Goal: Transaction & Acquisition: Purchase product/service

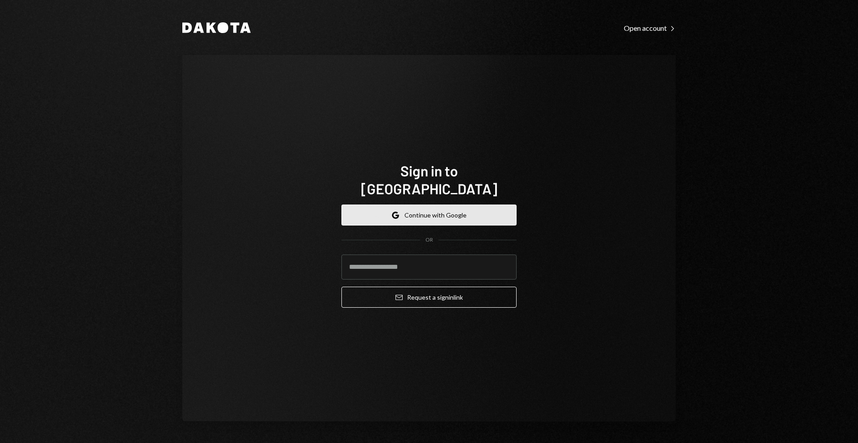
click at [405, 205] on button "Google Continue with Google" at bounding box center [429, 215] width 175 height 21
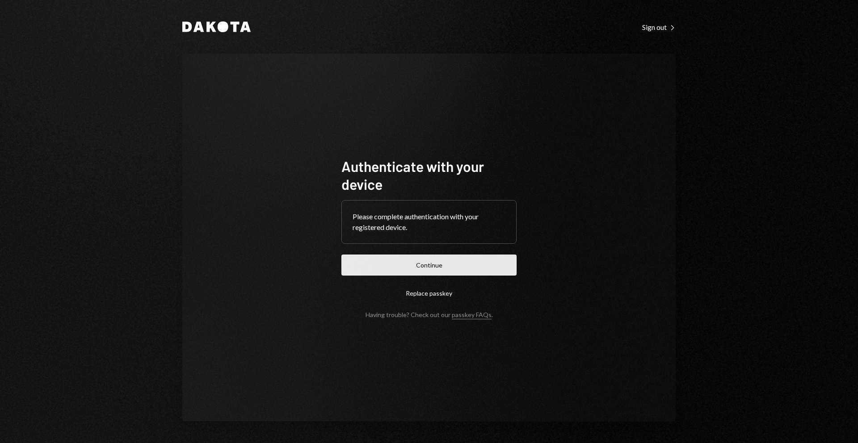
click at [382, 269] on button "Continue" at bounding box center [429, 265] width 175 height 21
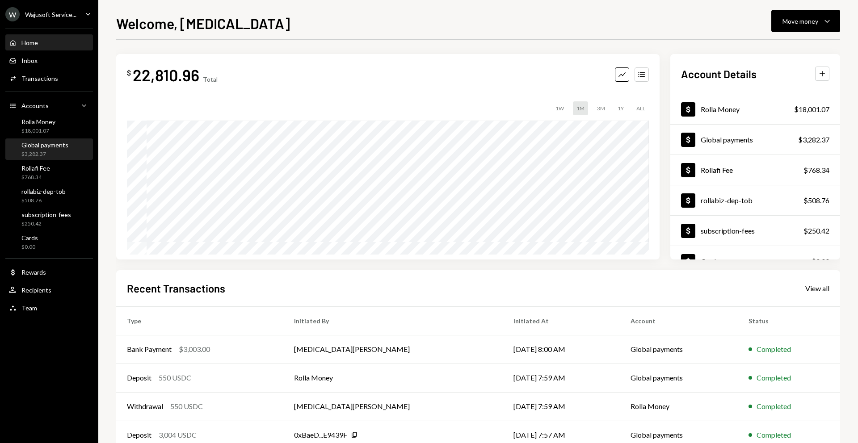
click at [38, 155] on div "$3,282.37" at bounding box center [44, 155] width 47 height 8
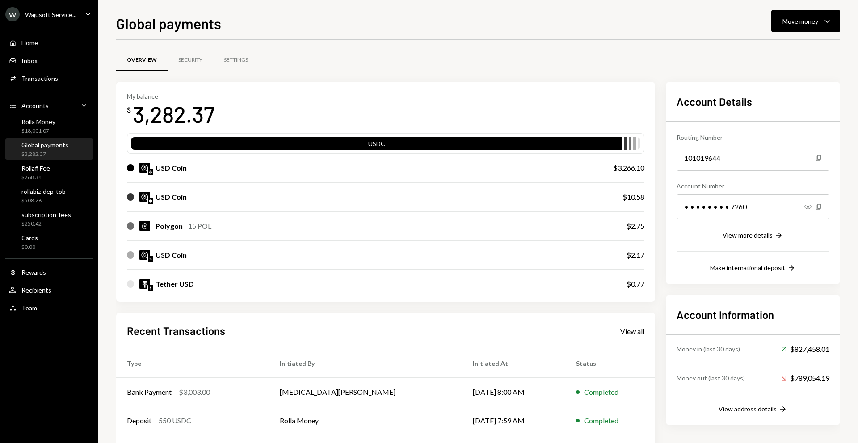
click at [341, 31] on div "Global payments Move money Caret Down" at bounding box center [478, 23] width 724 height 20
click at [439, 109] on div "My balance $ 3,282.37" at bounding box center [386, 111] width 518 height 36
click at [810, 25] on div "Move money Caret Down" at bounding box center [806, 21] width 46 height 11
click at [775, 53] on div "Withdraw Send" at bounding box center [791, 48] width 89 height 20
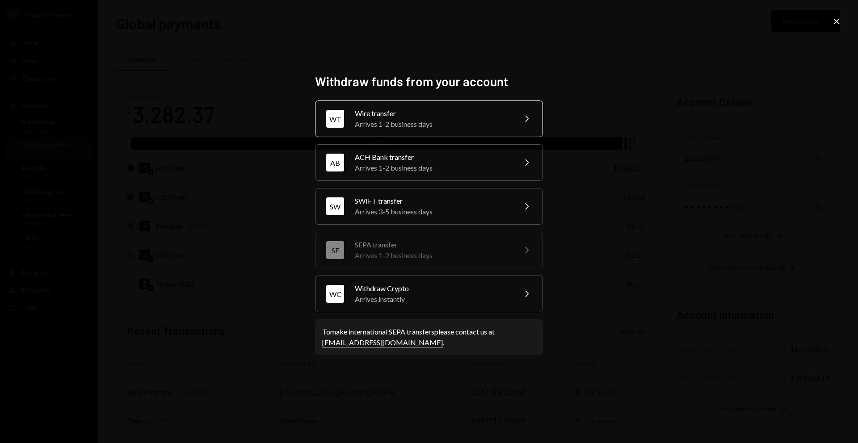
click at [438, 119] on div "Arrives 1-2 business days" at bounding box center [433, 124] width 156 height 11
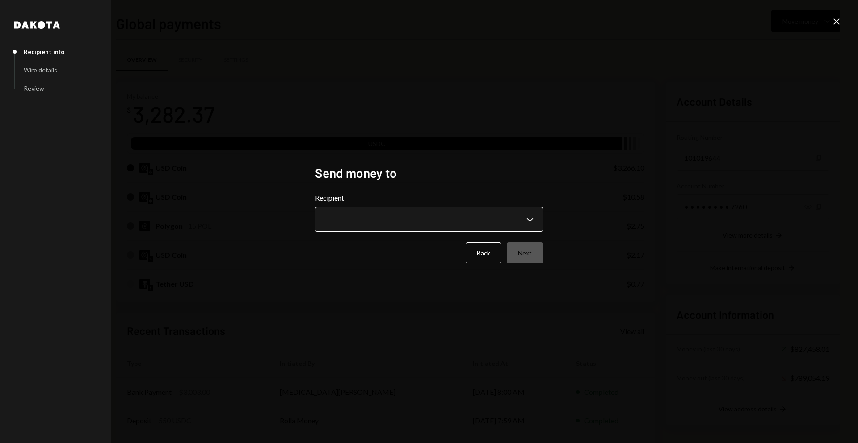
click at [339, 222] on body "W Wajusoft Service... Caret Down Home Home Inbox Inbox Activities Transactions …" at bounding box center [429, 221] width 858 height 443
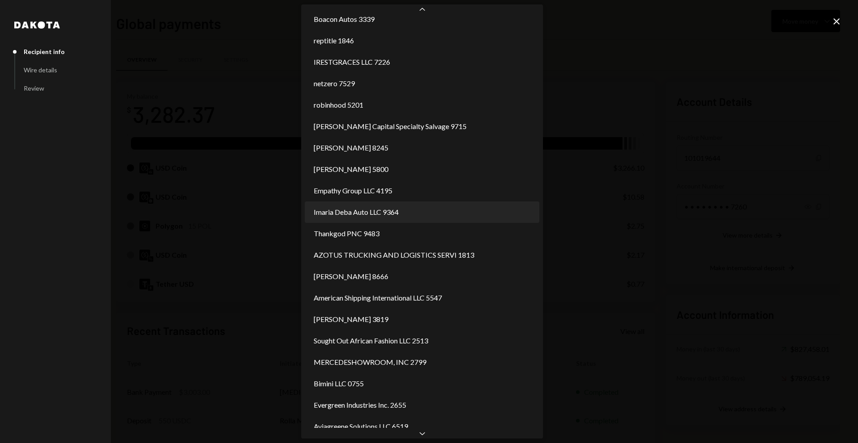
scroll to position [676, 0]
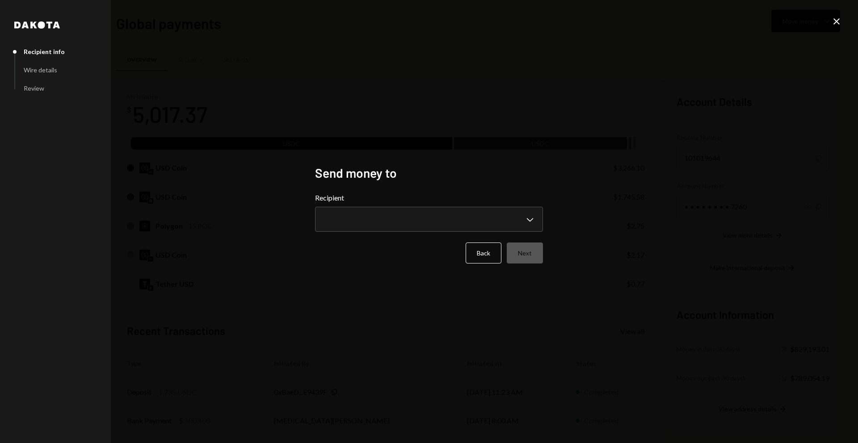
click at [836, 21] on icon at bounding box center [837, 21] width 6 height 6
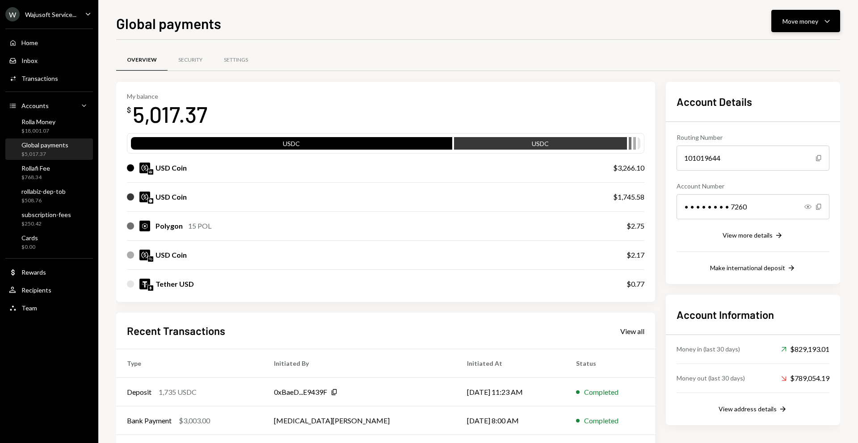
click at [795, 21] on div "Move money" at bounding box center [801, 21] width 36 height 9
click at [767, 42] on div "Withdraw Send" at bounding box center [791, 48] width 89 height 20
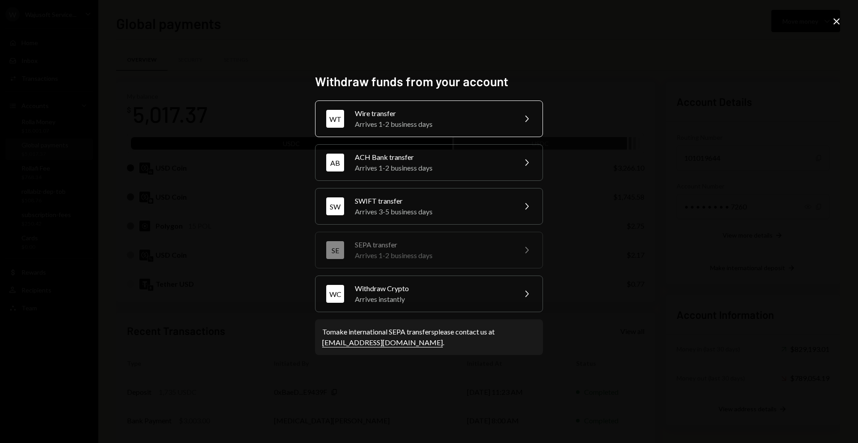
click at [410, 114] on div "Wire transfer" at bounding box center [433, 113] width 156 height 11
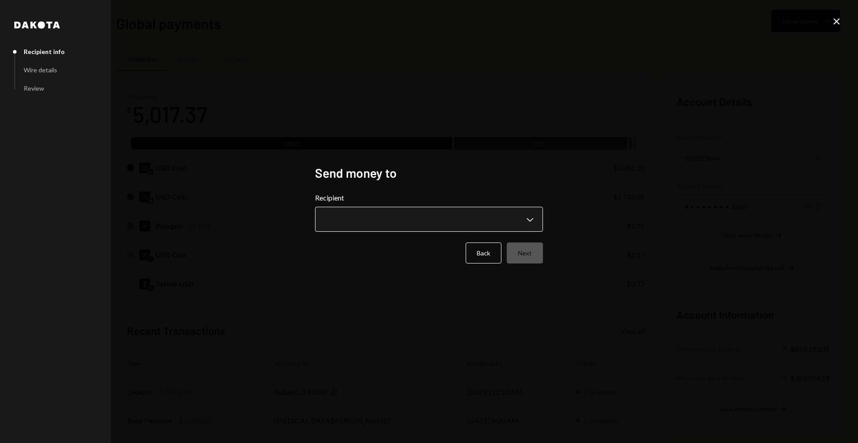
click at [389, 231] on body "W Wajusoft Service... Caret Down Home Home Inbox Inbox Activities Transactions …" at bounding box center [429, 221] width 858 height 443
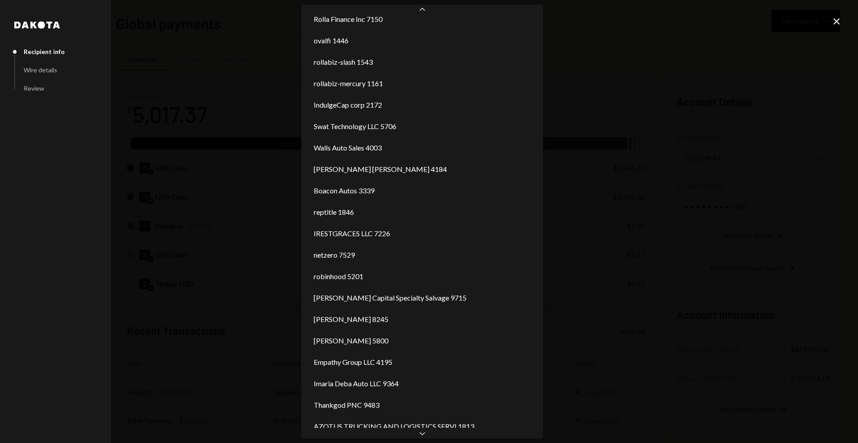
scroll to position [525, 0]
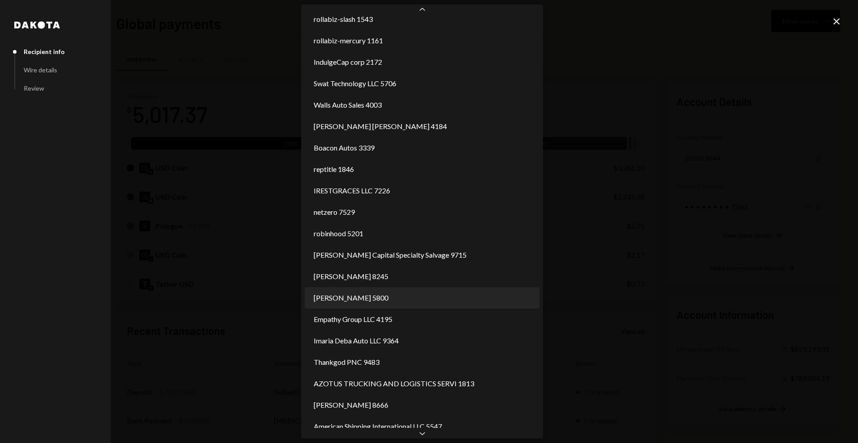
select select "**********"
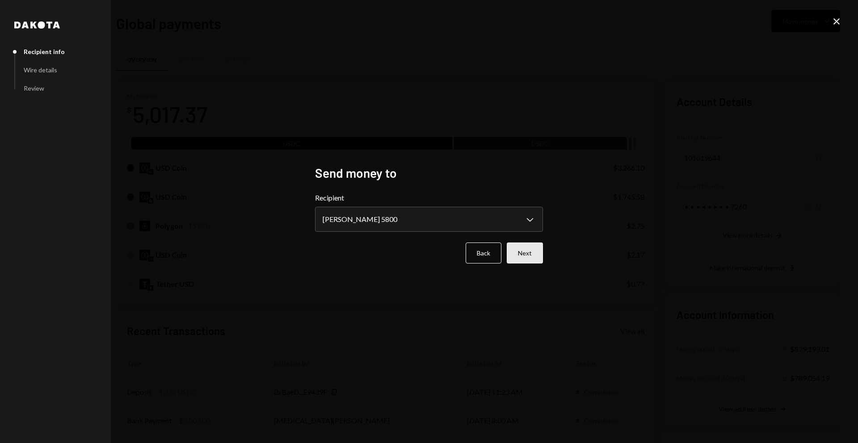
click at [528, 262] on button "Next" at bounding box center [525, 253] width 36 height 21
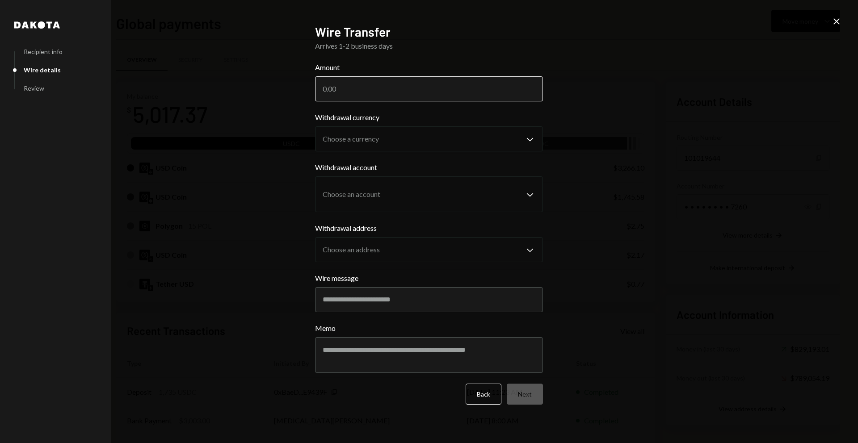
click at [346, 89] on input "Amount" at bounding box center [429, 88] width 228 height 25
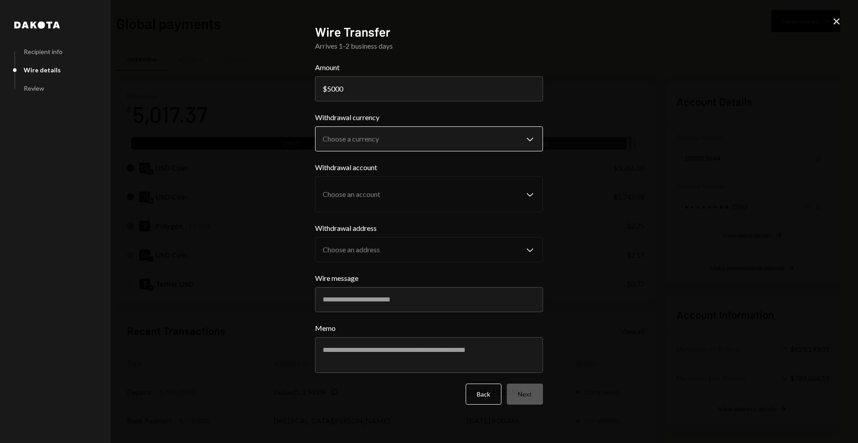
type input "5000"
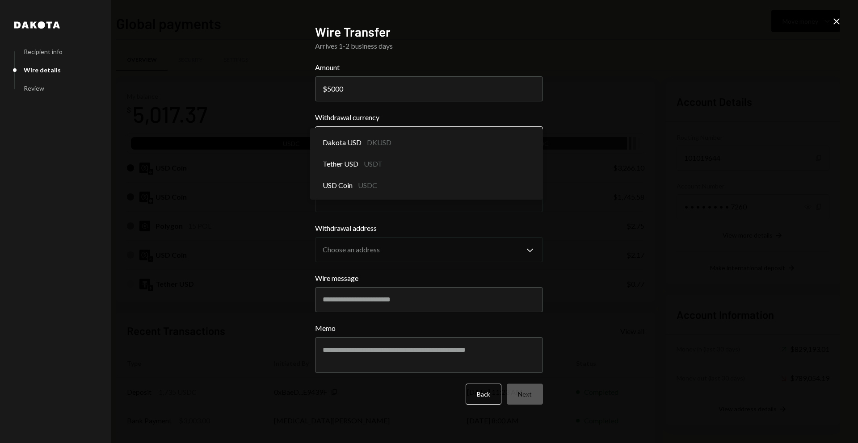
click at [356, 149] on body "W Wajusoft Service... Caret Down Home Home Inbox Inbox Activities Transactions …" at bounding box center [429, 221] width 858 height 443
select select "****"
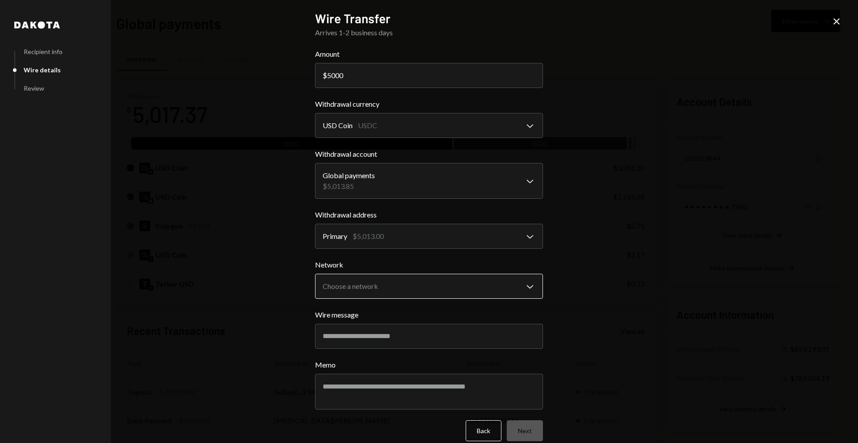
click at [376, 278] on body "W Wajusoft Service... Caret Down Home Home Inbox Inbox Activities Transactions …" at bounding box center [429, 221] width 858 height 443
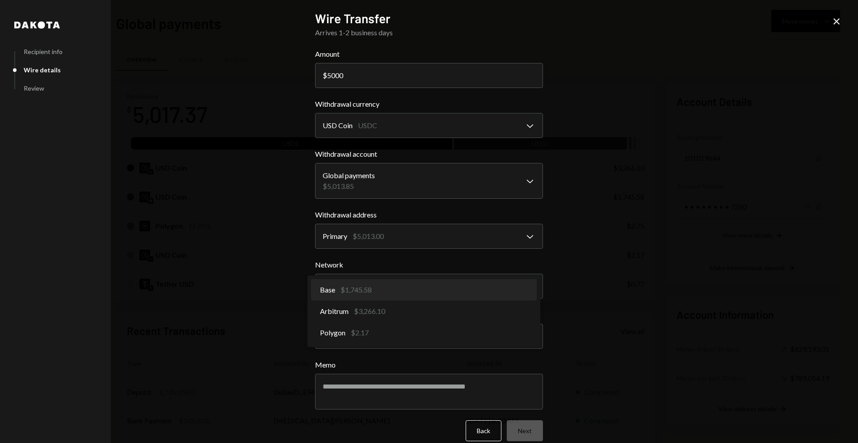
select select "**********"
click at [372, 287] on body "W Wajusoft Service... Caret Down Home Home Inbox Inbox Activities Transactions …" at bounding box center [429, 221] width 858 height 443
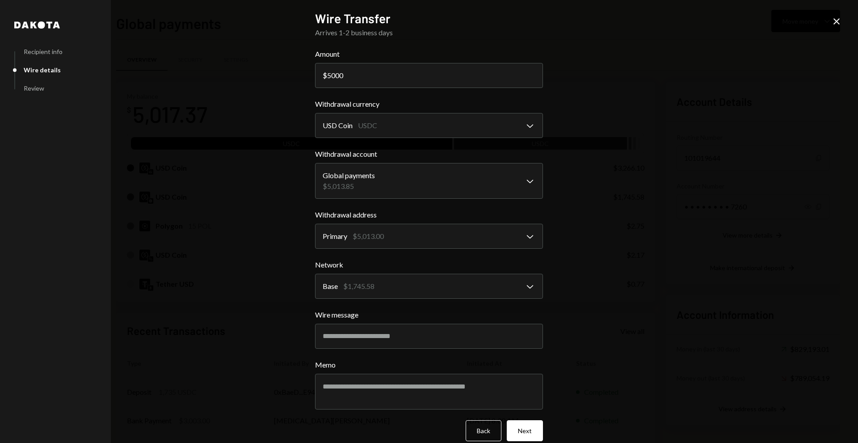
click at [833, 25] on icon "Close" at bounding box center [837, 21] width 11 height 11
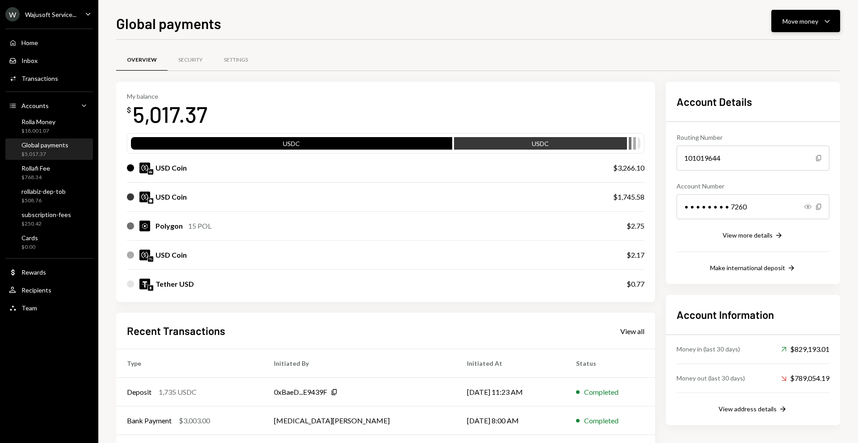
click at [825, 14] on button "Move money Caret Down" at bounding box center [806, 21] width 69 height 22
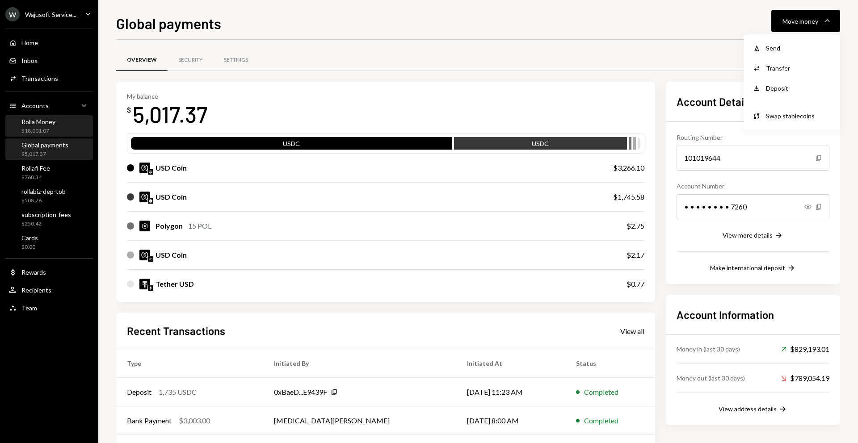
click at [48, 131] on div "$18,001.07" at bounding box center [38, 131] width 34 height 8
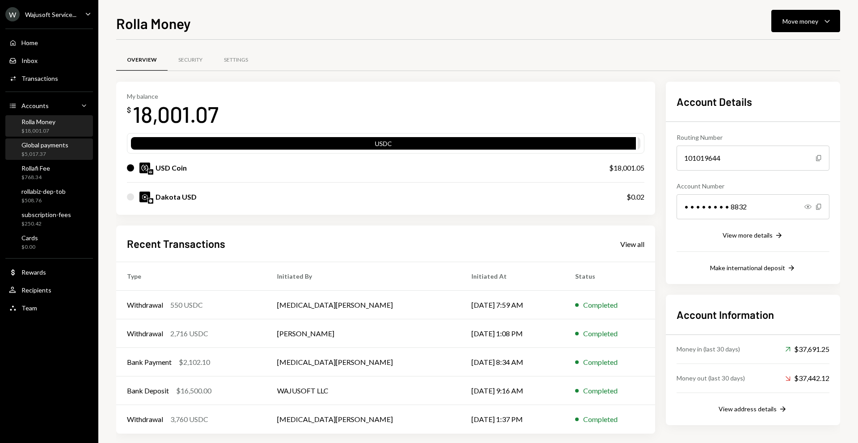
click at [57, 154] on div "$5,017.37" at bounding box center [44, 155] width 47 height 8
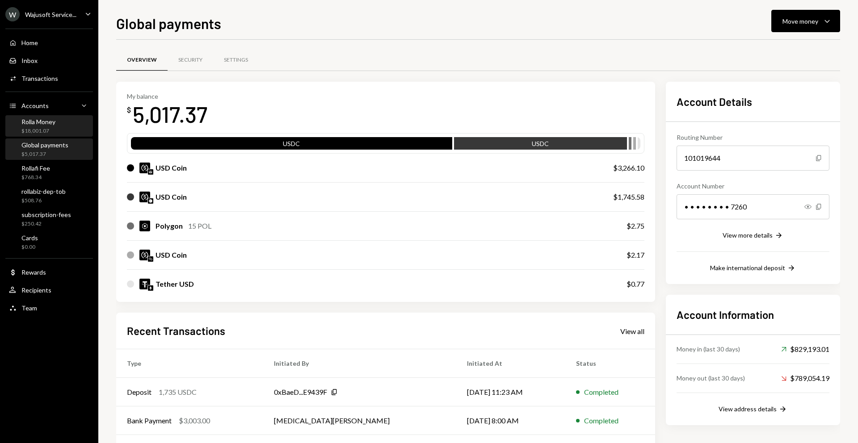
click at [49, 130] on div "$18,001.07" at bounding box center [38, 131] width 34 height 8
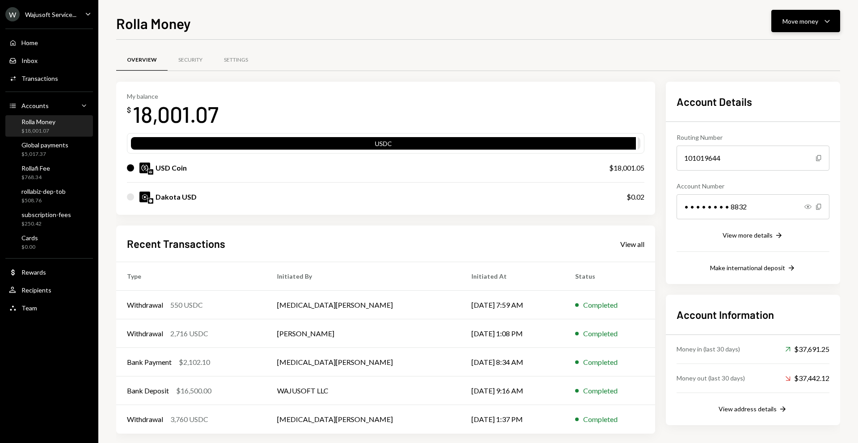
click at [812, 30] on button "Move money Caret Down" at bounding box center [806, 21] width 69 height 22
click at [772, 53] on div "Withdraw Send" at bounding box center [791, 48] width 89 height 20
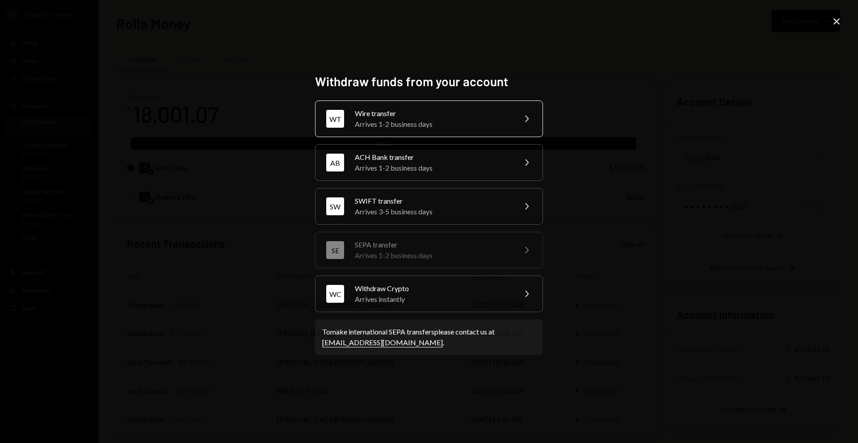
click at [456, 114] on div "Wire transfer" at bounding box center [433, 113] width 156 height 11
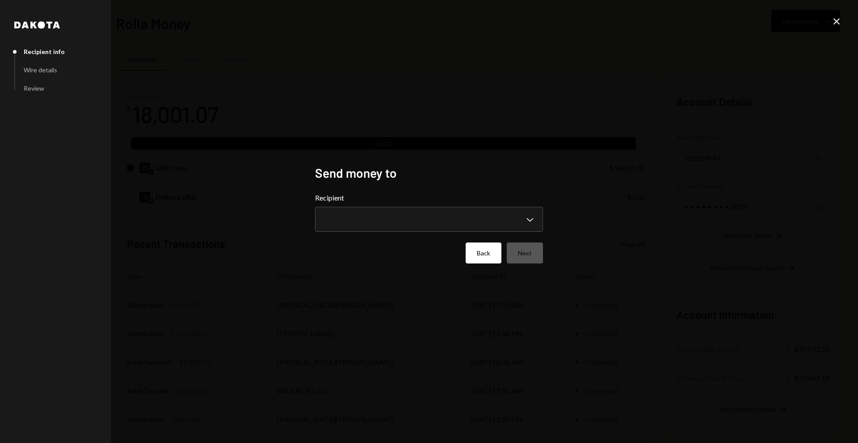
click at [486, 253] on button "Back" at bounding box center [484, 253] width 36 height 21
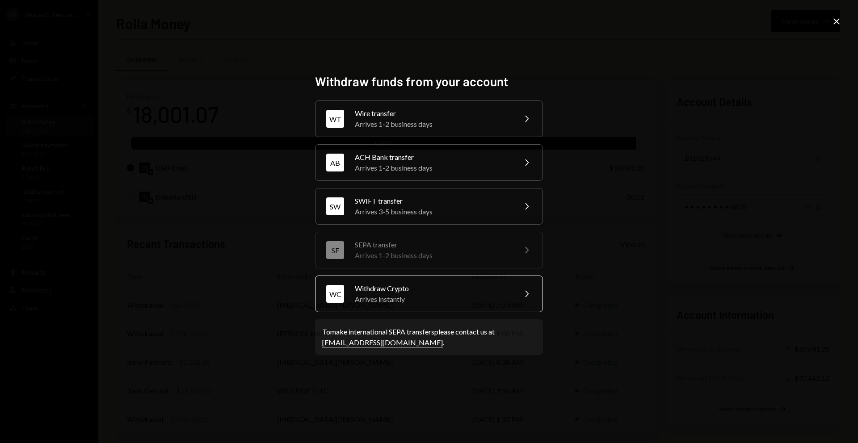
click at [425, 289] on div "Withdraw Crypto" at bounding box center [433, 288] width 156 height 11
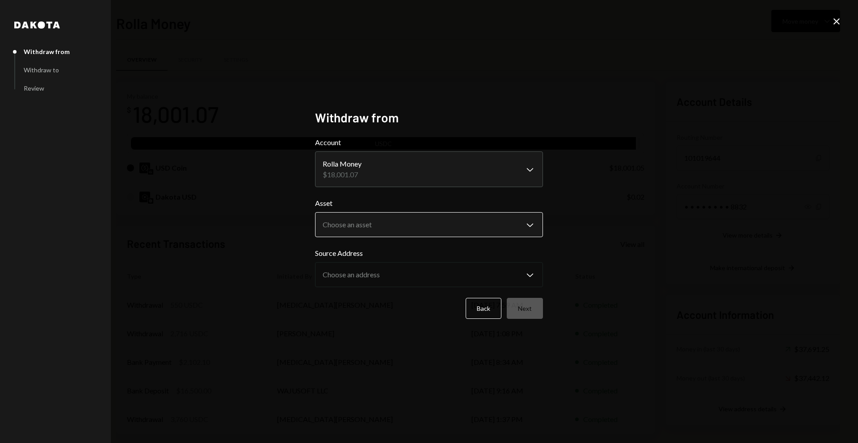
click at [383, 237] on body "W Wajusoft Service... Caret Down Home Home Inbox Inbox Activities Transactions …" at bounding box center [429, 221] width 858 height 443
select select "****"
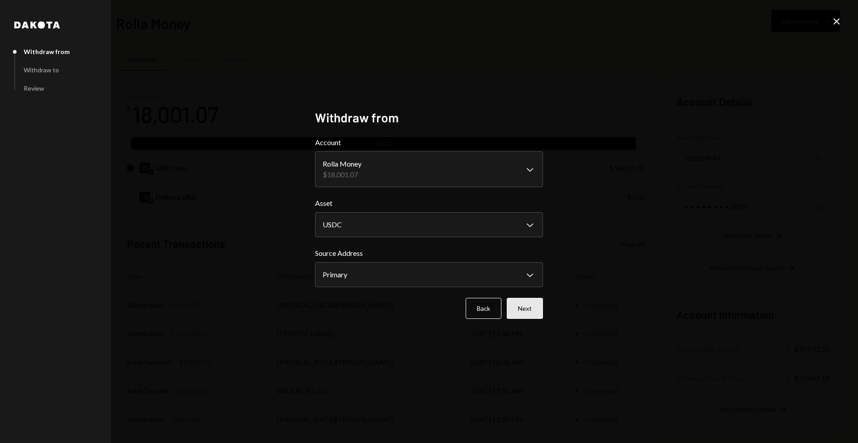
click at [533, 308] on button "Next" at bounding box center [525, 308] width 36 height 21
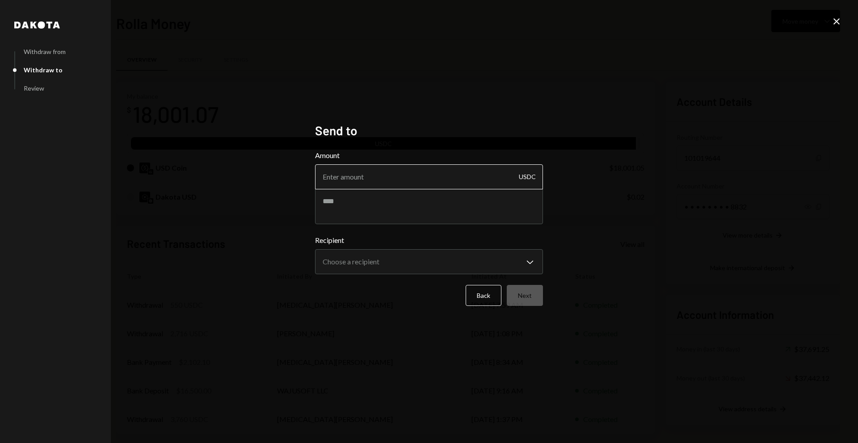
click at [418, 184] on input "Amount" at bounding box center [429, 177] width 228 height 25
type input "1745"
click at [429, 217] on textarea at bounding box center [429, 207] width 228 height 36
type textarea "****"
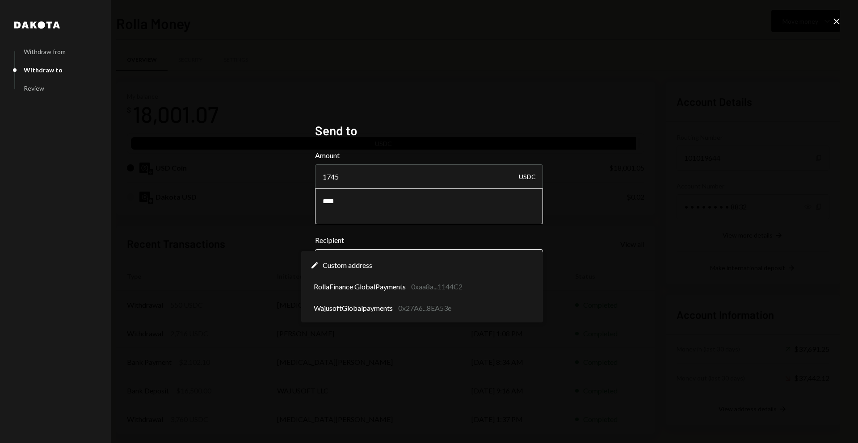
click at [474, 258] on body "W Wajusoft Service... Caret Down Home Home Inbox Inbox Activities Transactions …" at bounding box center [429, 221] width 858 height 443
select select "**********"
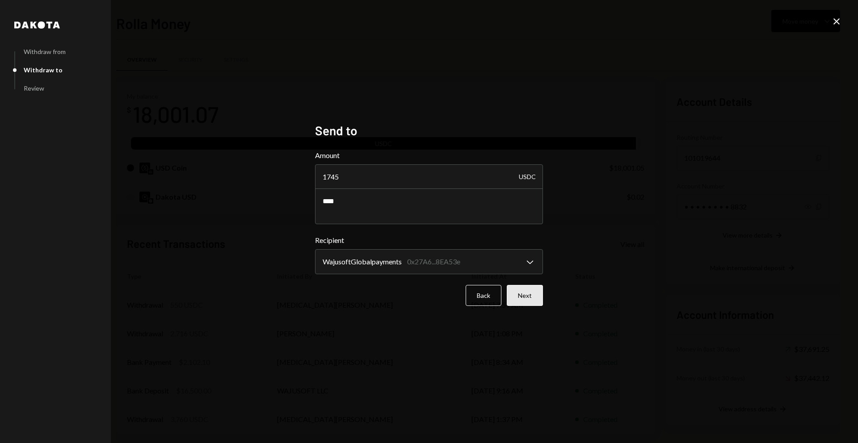
click at [532, 298] on button "Next" at bounding box center [525, 295] width 36 height 21
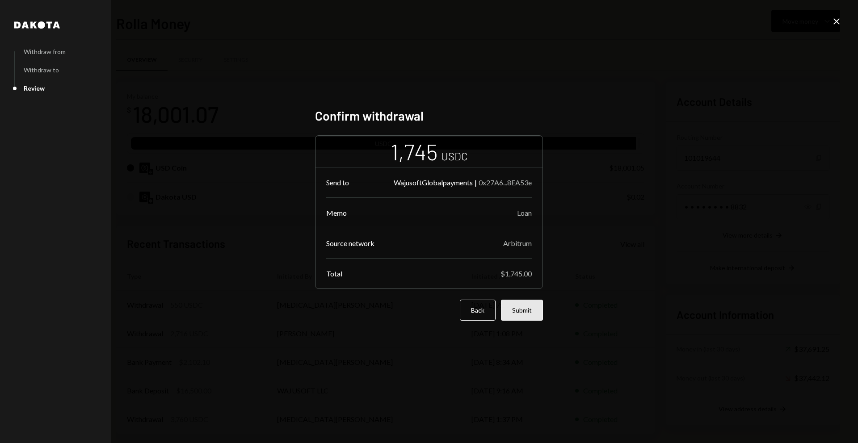
click at [523, 310] on button "Submit" at bounding box center [522, 310] width 42 height 21
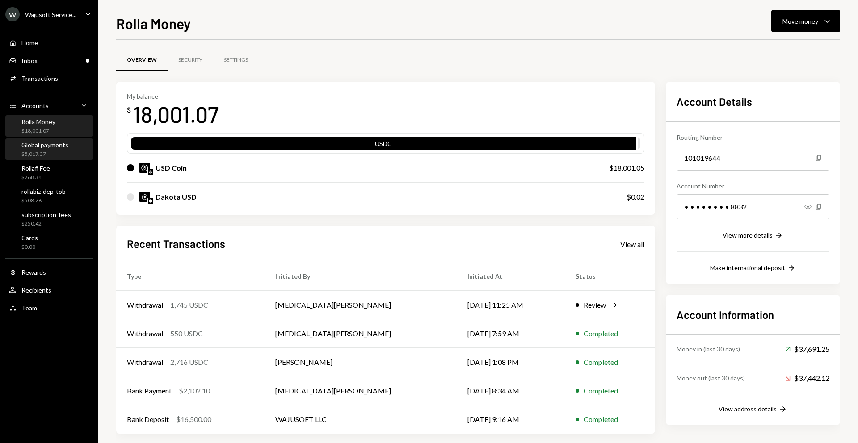
click at [30, 147] on div "Global payments" at bounding box center [44, 145] width 47 height 8
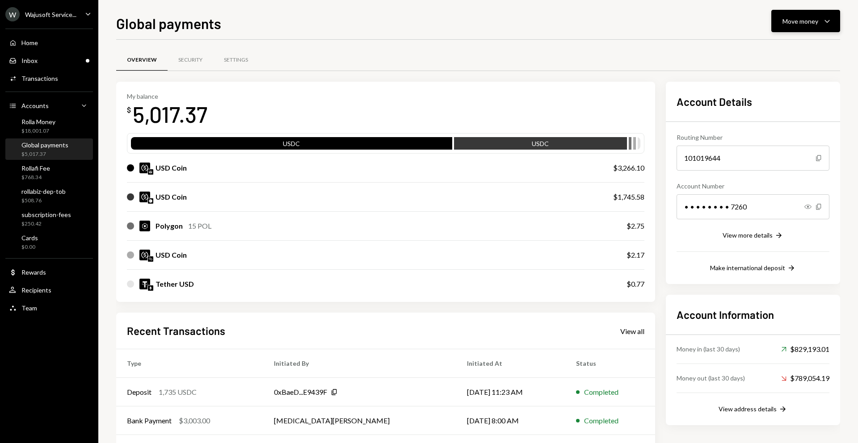
click at [809, 20] on div "Move money" at bounding box center [801, 21] width 36 height 9
click at [776, 50] on div "Send" at bounding box center [798, 47] width 65 height 9
click at [37, 128] on div "$18,001.07" at bounding box center [38, 131] width 34 height 8
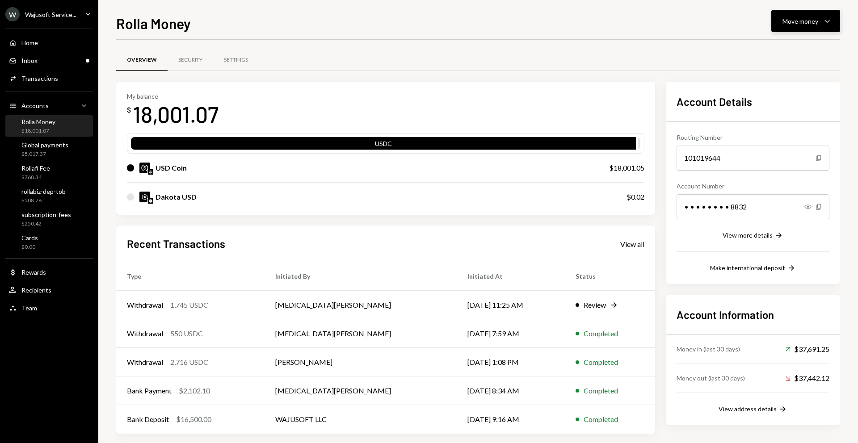
click at [799, 13] on button "Move money Caret Down" at bounding box center [806, 21] width 69 height 22
click at [780, 82] on div "Deposit Deposit" at bounding box center [791, 88] width 89 height 20
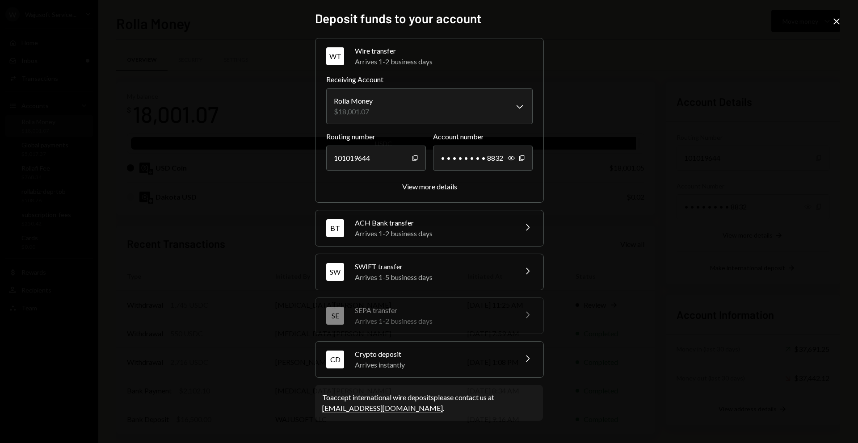
click at [484, 369] on div "Arrives instantly" at bounding box center [433, 365] width 156 height 11
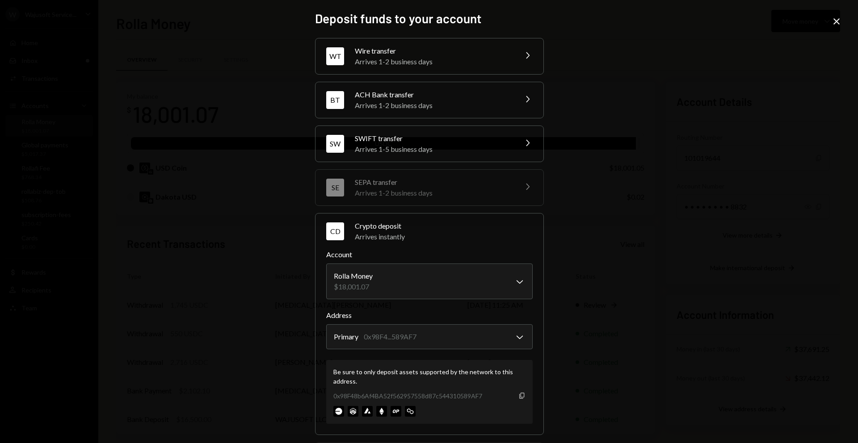
click at [519, 397] on icon "button" at bounding box center [521, 396] width 5 height 6
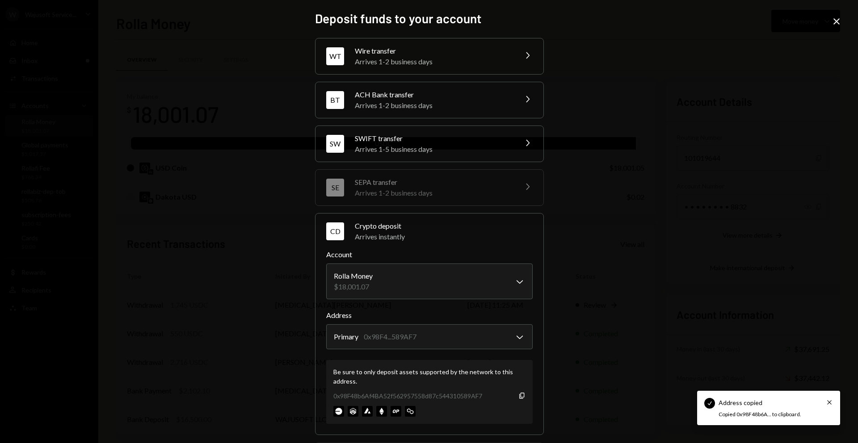
click at [621, 302] on div "**********" at bounding box center [429, 221] width 858 height 443
click at [832, 23] on icon "Close" at bounding box center [837, 21] width 11 height 11
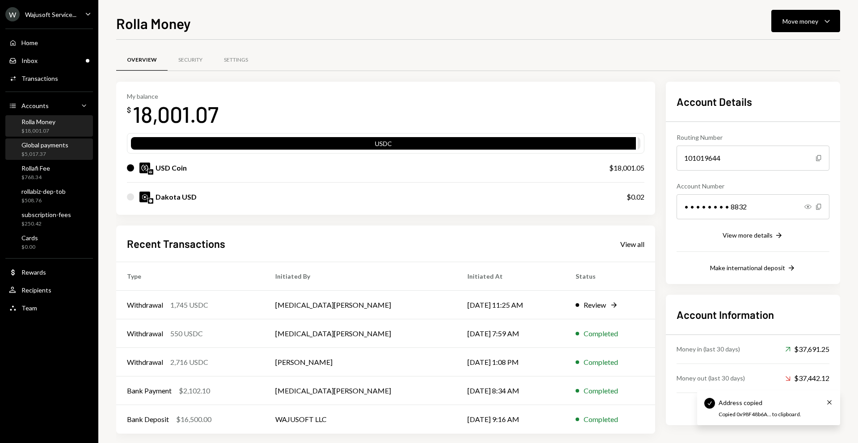
click at [47, 156] on div "$5,017.37" at bounding box center [44, 155] width 47 height 8
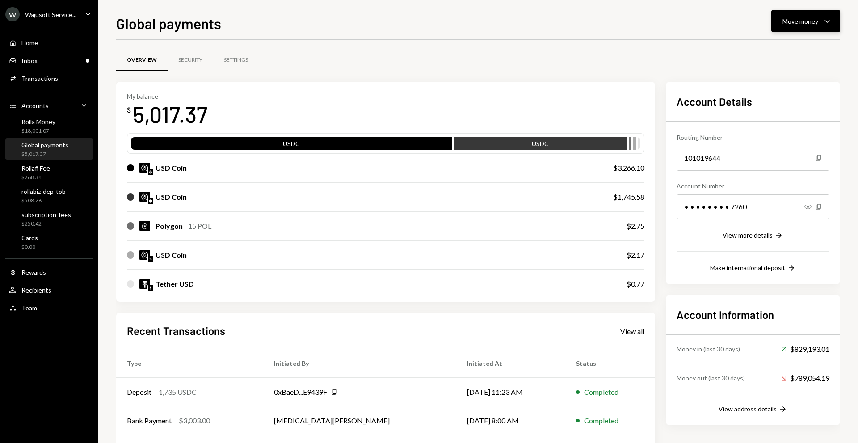
click at [806, 27] on button "Move money Caret Down" at bounding box center [806, 21] width 69 height 22
click at [778, 49] on div "Send" at bounding box center [798, 47] width 65 height 9
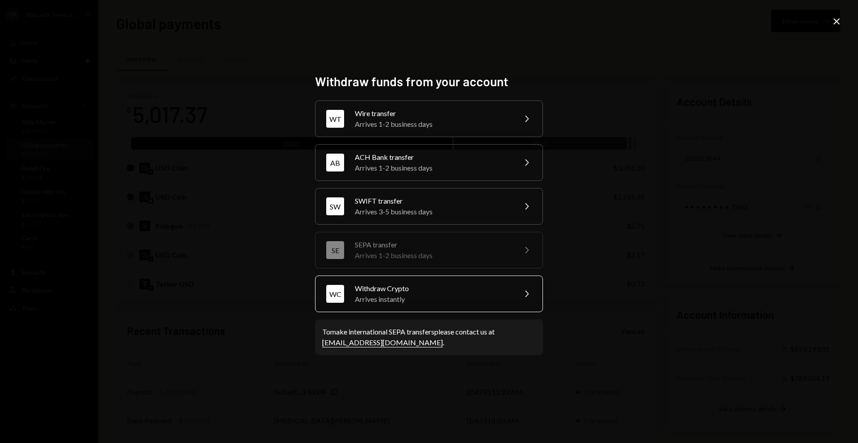
click at [431, 278] on div "WC Withdraw Crypto Arrives instantly Chevron Right" at bounding box center [429, 294] width 228 height 37
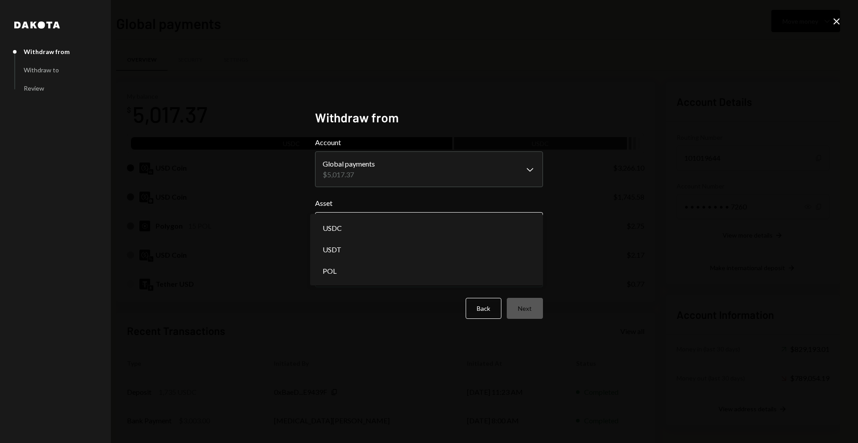
click at [381, 220] on body "W Wajusoft Service... Caret Down Home Home Inbox Inbox Activities Transactions …" at bounding box center [429, 221] width 858 height 443
select select "****"
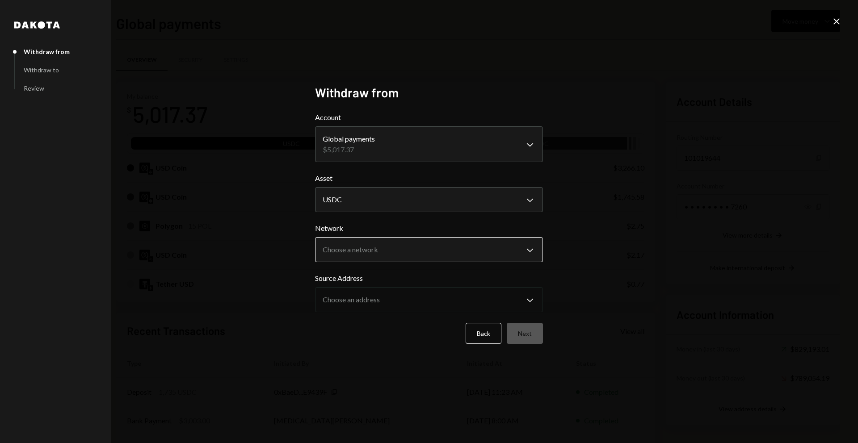
click at [378, 260] on body "W Wajusoft Service... Caret Down Home Home Inbox Inbox Activities Transactions …" at bounding box center [429, 221] width 858 height 443
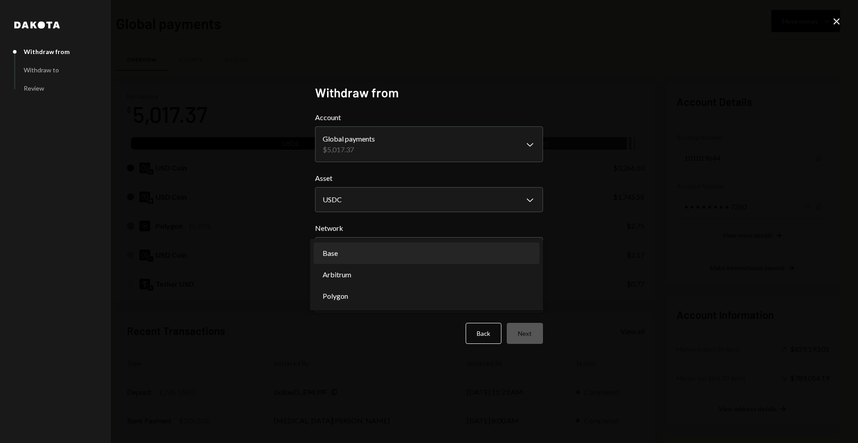
select select "**********"
click at [373, 253] on body "W Wajusoft Service... Caret Down Home Home Inbox Inbox Activities Transactions …" at bounding box center [429, 221] width 858 height 443
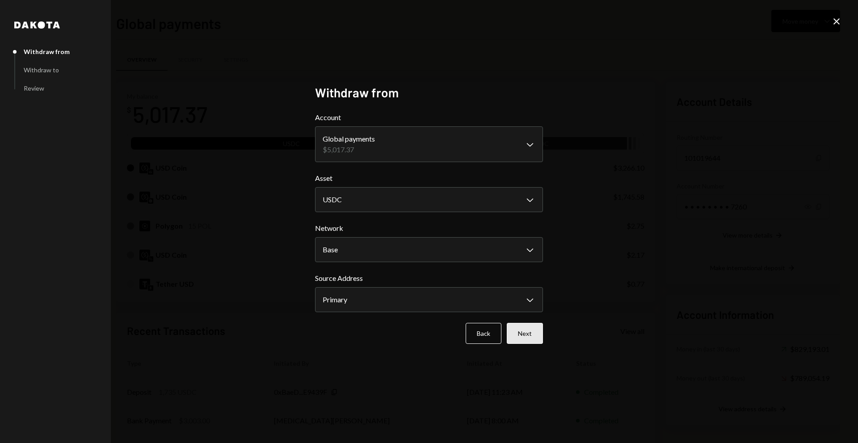
click at [532, 334] on button "Next" at bounding box center [525, 333] width 36 height 21
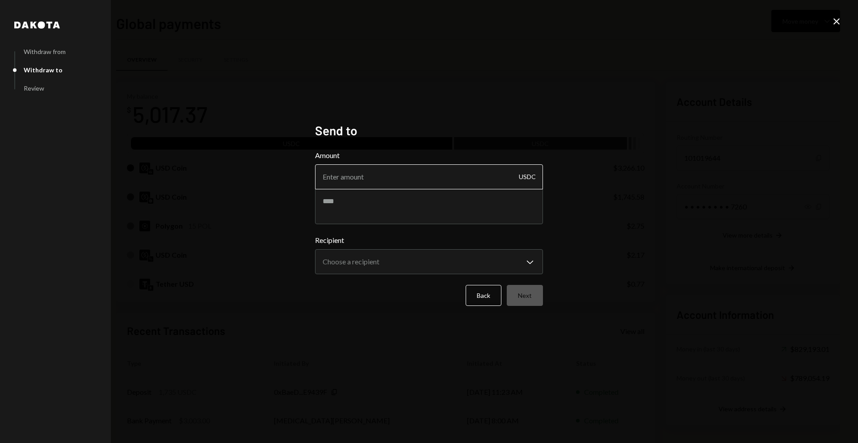
click at [410, 185] on input "Amount" at bounding box center [429, 177] width 228 height 25
paste input "098486452562957558875443105897"
type input "098486452562957558875443105897"
click at [412, 174] on input "Amount" at bounding box center [429, 177] width 228 height 25
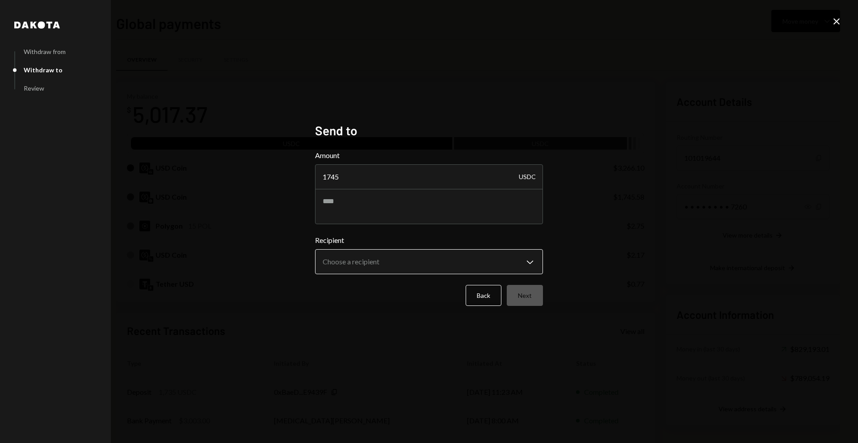
type input "1745"
click at [507, 265] on body "W Wajusoft Service... Caret Down Home Home Inbox Inbox Activities Transactions …" at bounding box center [429, 221] width 858 height 443
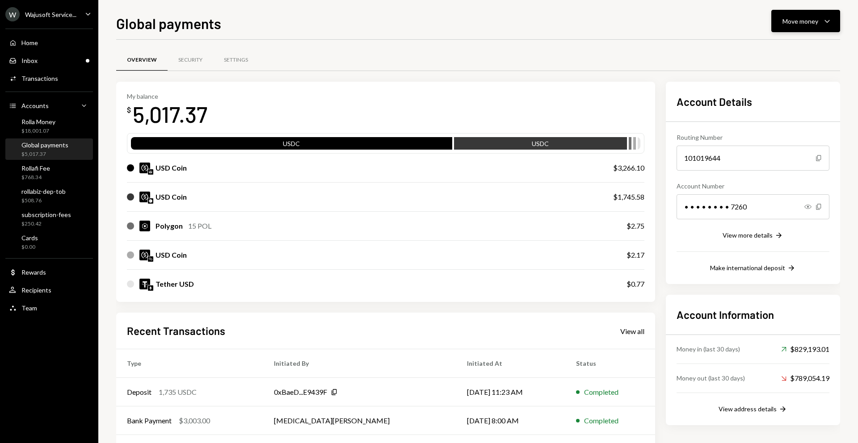
click at [800, 25] on div "Move money" at bounding box center [801, 21] width 36 height 9
click at [769, 120] on div "Swap stablecoins" at bounding box center [798, 115] width 65 height 9
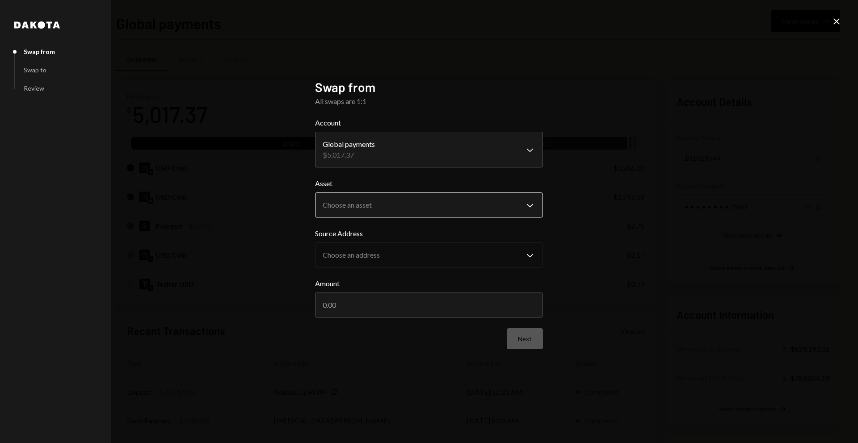
click at [394, 205] on body "W Wajusoft Service... Caret Down Home Home Inbox Inbox Activities Transactions …" at bounding box center [429, 221] width 858 height 443
select select "****"
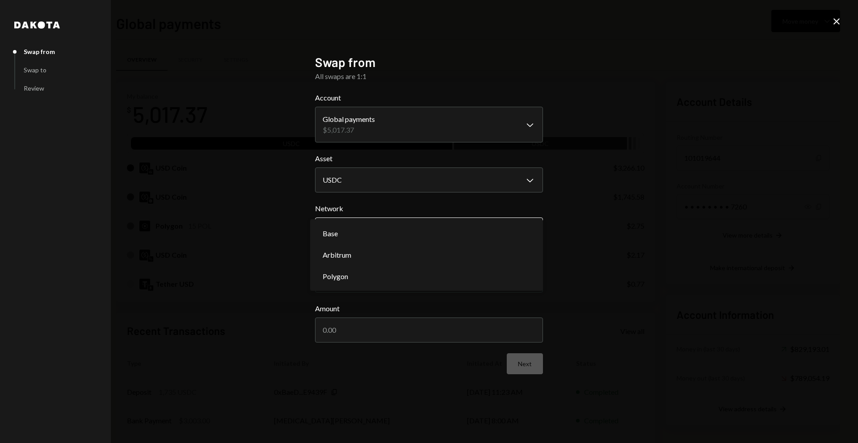
click at [390, 227] on body "W Wajusoft Service... Caret Down Home Home Inbox Inbox Activities Transactions …" at bounding box center [429, 221] width 858 height 443
select select "**********"
click at [370, 334] on input "Amount" at bounding box center [429, 330] width 228 height 25
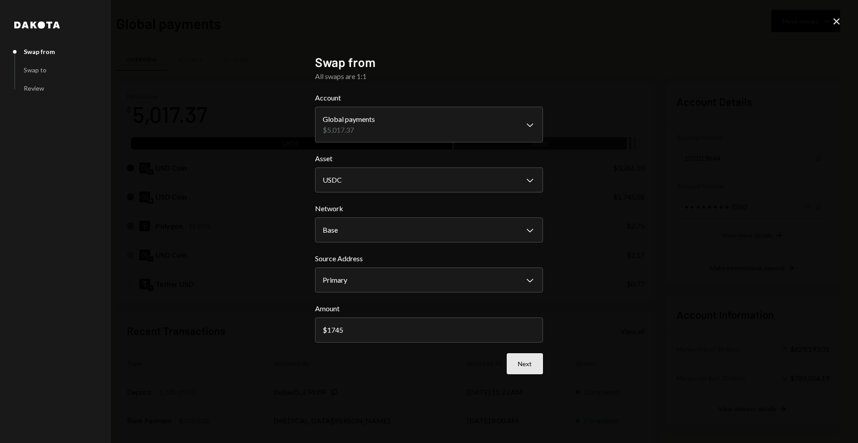
type input "1745"
click at [530, 363] on button "Next" at bounding box center [525, 364] width 36 height 21
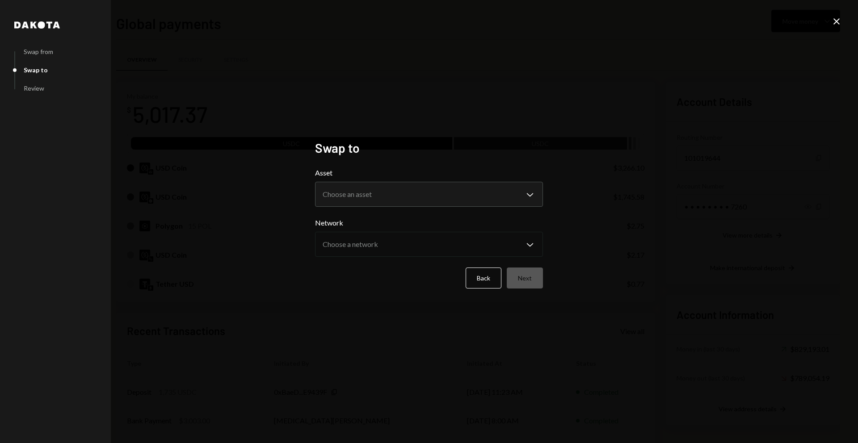
click at [439, 208] on form "**********" at bounding box center [429, 228] width 228 height 121
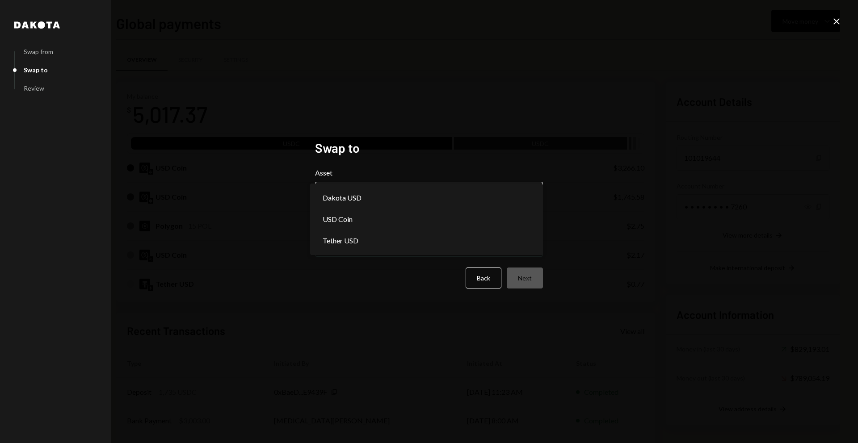
click at [436, 198] on body "W Wajusoft Service... Caret Down Home Home Inbox Inbox Activities Transactions …" at bounding box center [429, 221] width 858 height 443
select select "****"
click at [410, 247] on body "W Wajusoft Service... Caret Down Home Home Inbox Inbox Activities Transactions …" at bounding box center [429, 221] width 858 height 443
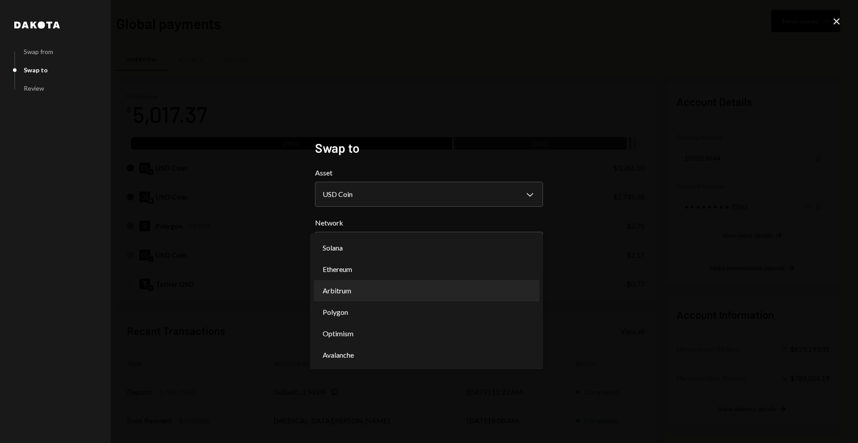
select select "**********"
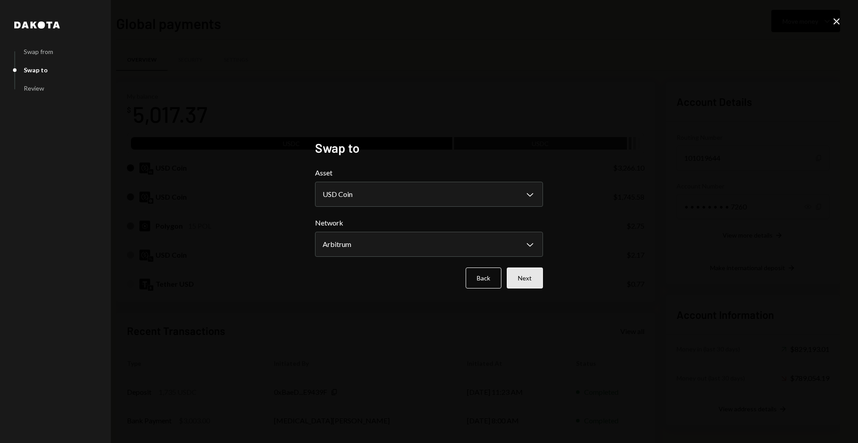
click at [526, 274] on button "Next" at bounding box center [525, 278] width 36 height 21
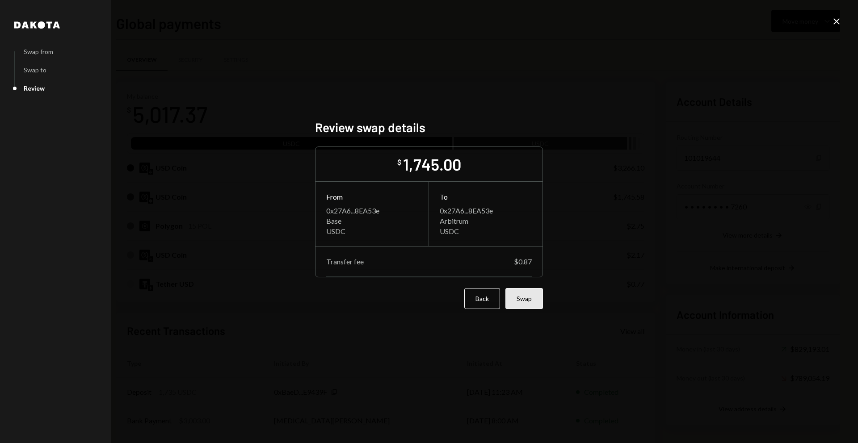
click at [527, 297] on button "Swap" at bounding box center [525, 298] width 38 height 21
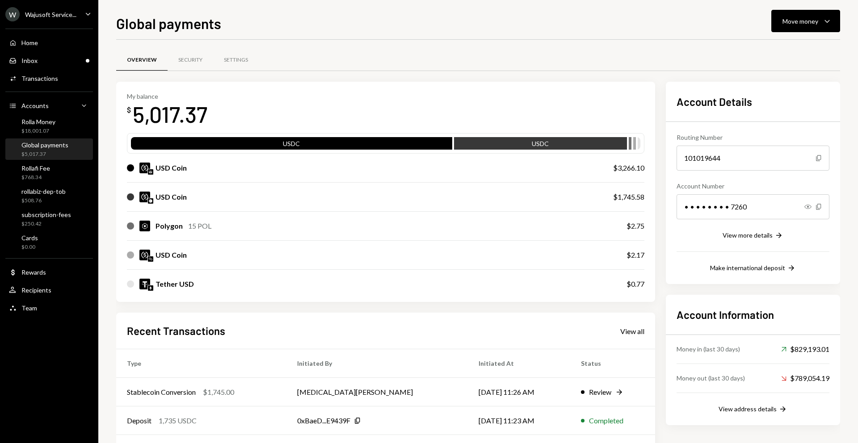
click at [543, 99] on div "My balance $ 5,017.37" at bounding box center [386, 111] width 518 height 36
click at [297, 106] on div "My balance $ 5,017.37" at bounding box center [386, 111] width 518 height 36
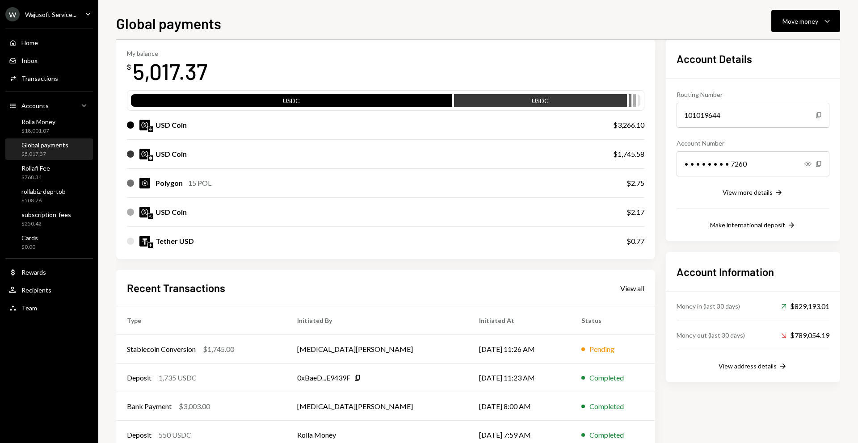
scroll to position [44, 0]
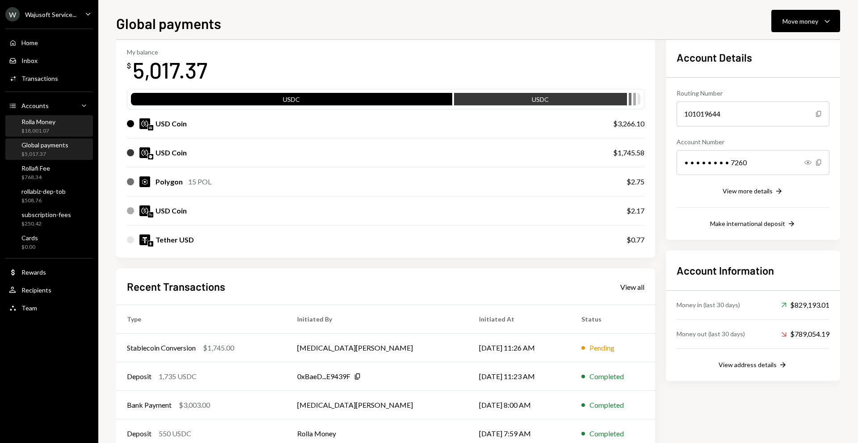
click at [30, 126] on div "Rolla Money $18,001.07" at bounding box center [38, 126] width 34 height 17
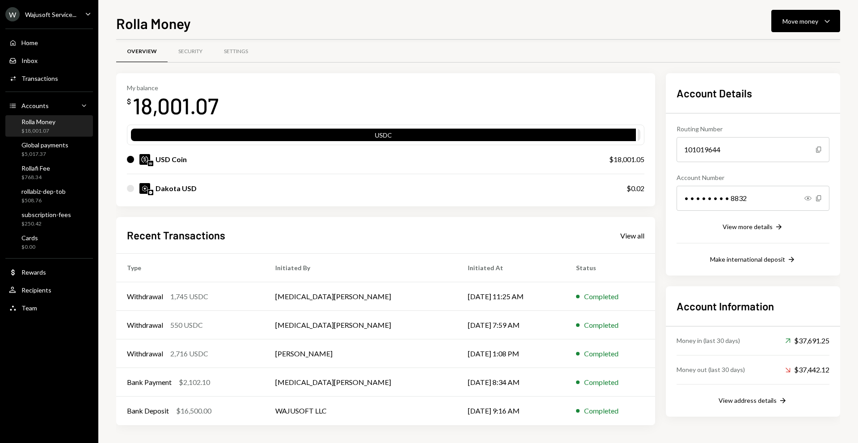
scroll to position [8, 0]
click at [220, 298] on div "Withdrawal 1,745 USDC" at bounding box center [190, 296] width 127 height 11
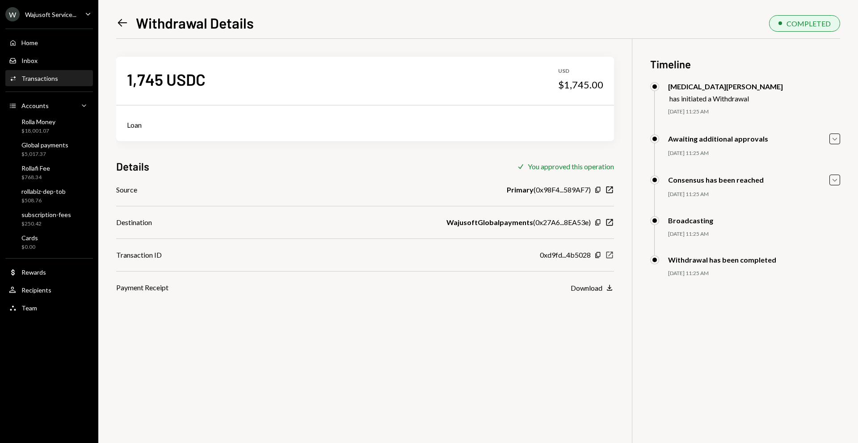
click at [610, 255] on icon "button" at bounding box center [610, 255] width 7 height 7
click at [34, 156] on div "$5,017.37" at bounding box center [44, 155] width 47 height 8
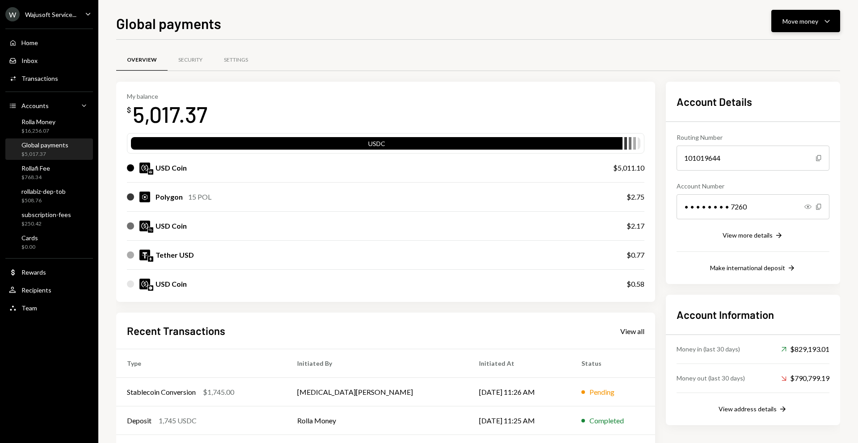
click at [806, 18] on div "Move money" at bounding box center [801, 21] width 36 height 9
click at [773, 55] on div "Withdraw Send" at bounding box center [791, 48] width 89 height 20
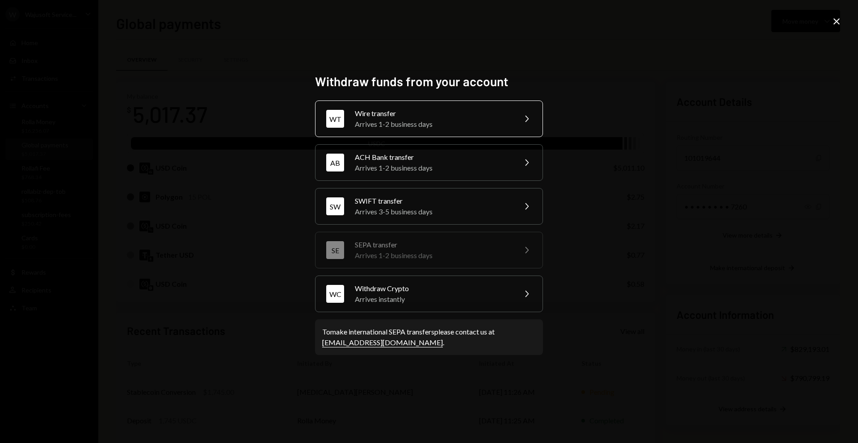
click at [466, 132] on div "WT Wire transfer Arrives 1-2 business days Chevron Right" at bounding box center [429, 119] width 228 height 37
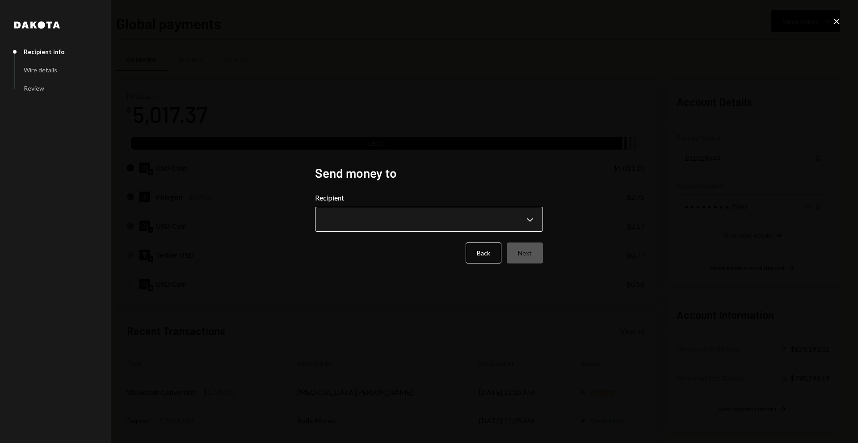
click at [431, 208] on button "Chevron Down" at bounding box center [429, 219] width 228 height 25
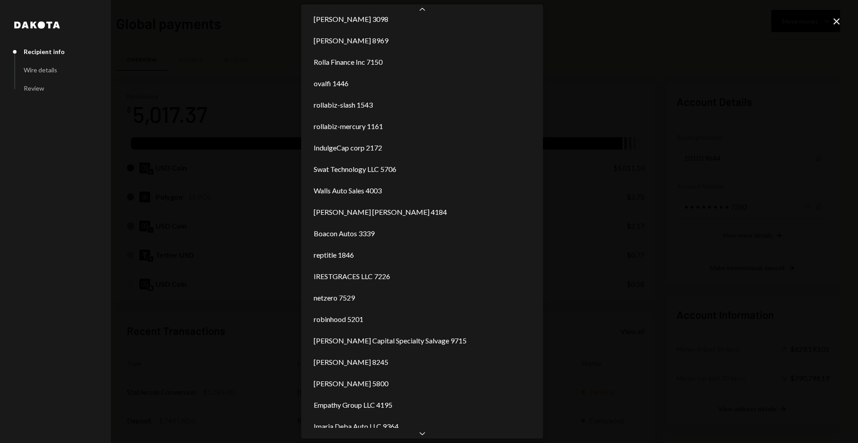
scroll to position [461, 0]
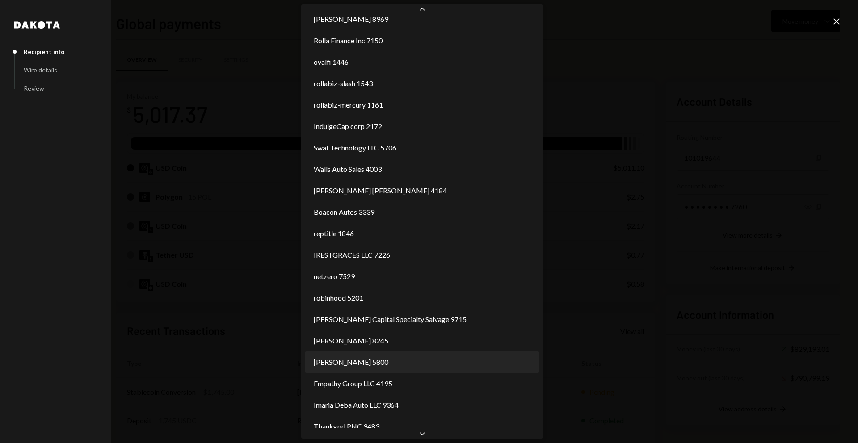
select select "**********"
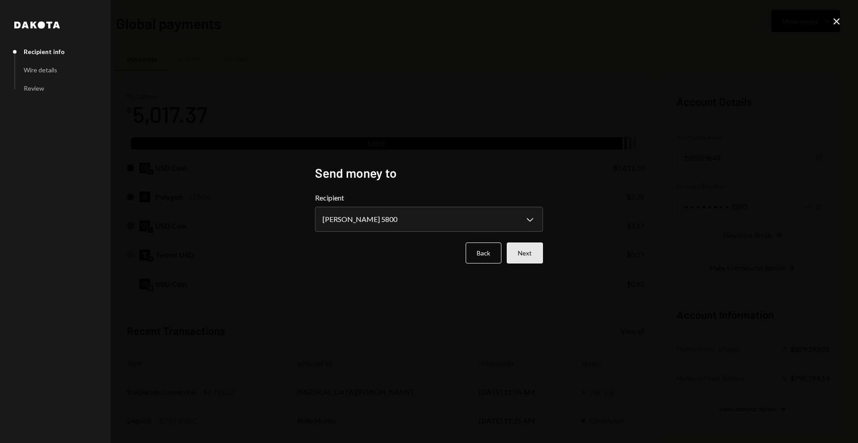
click at [532, 244] on button "Next" at bounding box center [525, 253] width 36 height 21
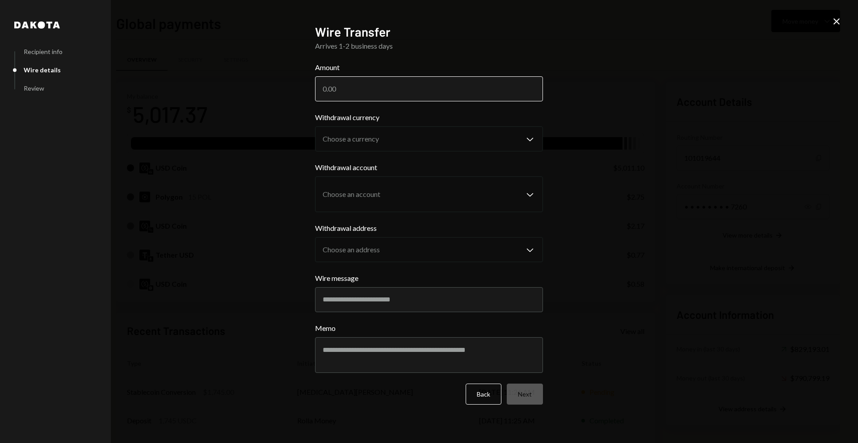
click at [394, 94] on input "Amount" at bounding box center [429, 88] width 228 height 25
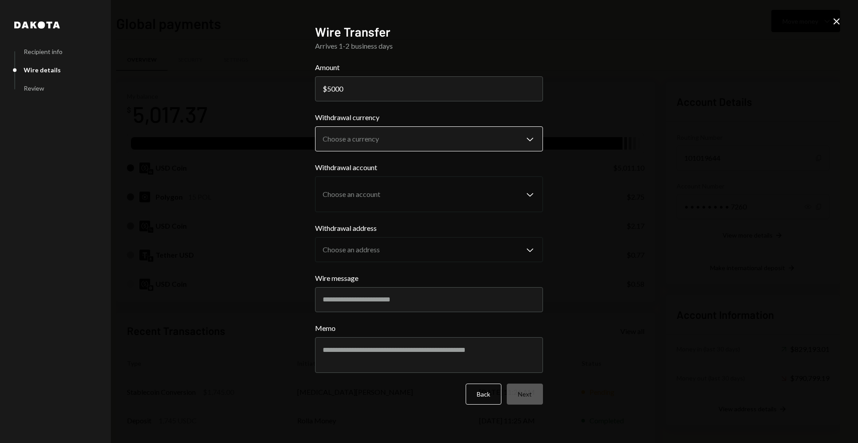
type input "5000"
click at [389, 144] on body "W Wajusoft Service... Caret Down Home Home Inbox Inbox Activities Transactions …" at bounding box center [429, 221] width 858 height 443
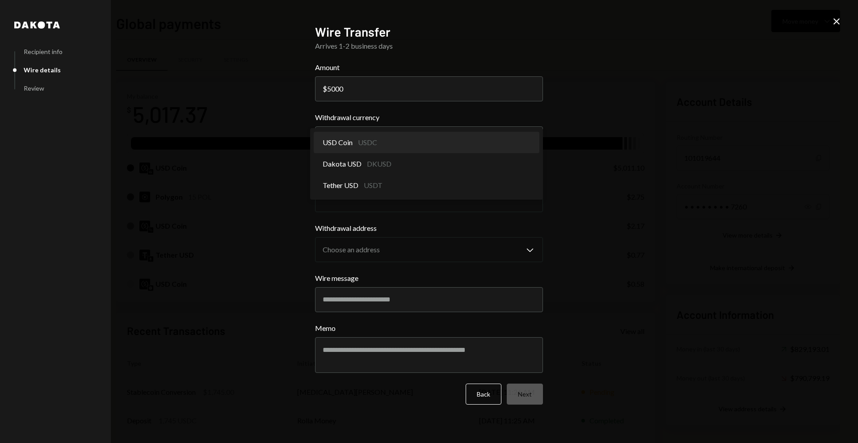
select select "****"
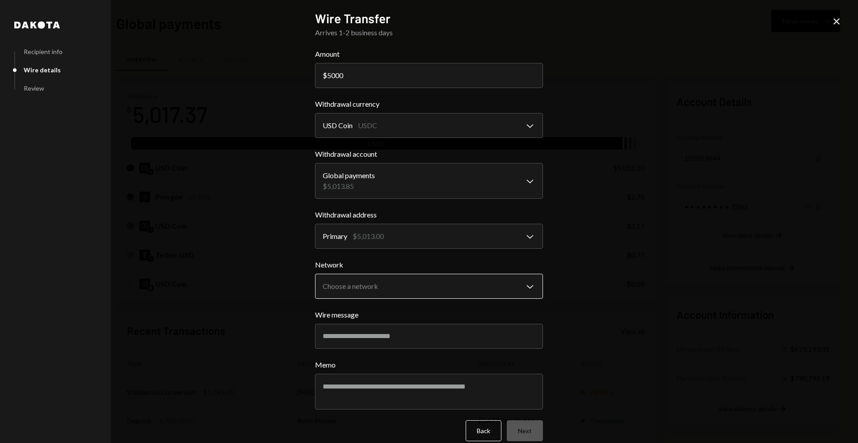
click at [393, 281] on body "W Wajusoft Service... Caret Down Home Home Inbox Inbox Activities Transactions …" at bounding box center [429, 221] width 858 height 443
select select "**********"
click at [510, 436] on button "Next" at bounding box center [525, 431] width 36 height 21
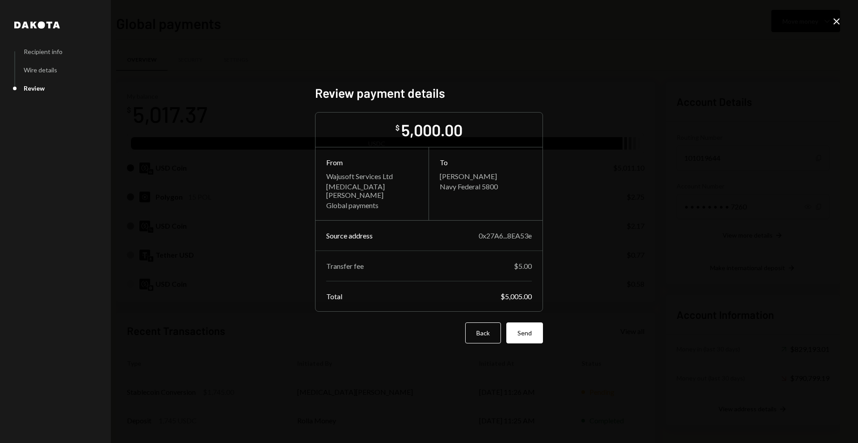
click at [532, 345] on div "Review payment details $ 5,000.00 From Wajusoft Services Ltd Tobi Oduah Global …" at bounding box center [429, 221] width 228 height 273
click at [530, 338] on button "Send" at bounding box center [525, 333] width 37 height 21
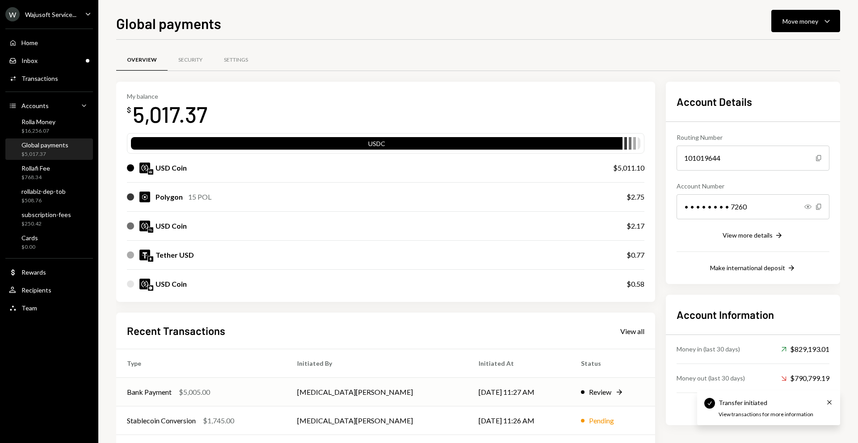
click at [570, 387] on td "Review Right Arrow" at bounding box center [612, 392] width 85 height 29
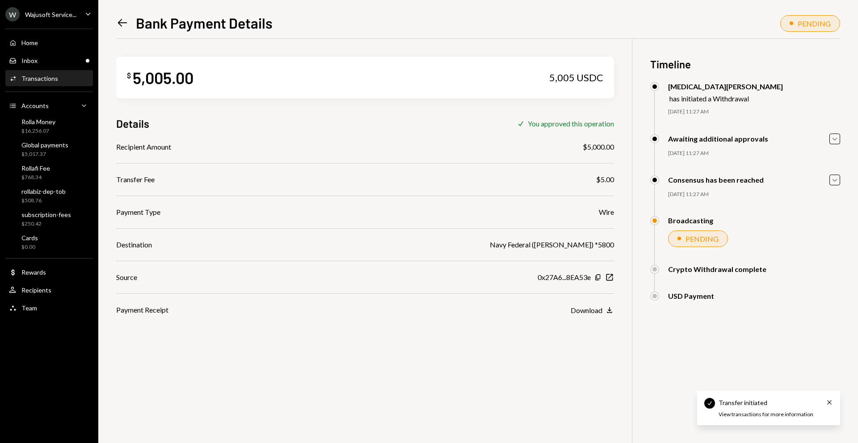
click at [576, 302] on div "Recipient Amount $5,000.00 Transfer Fee $5.00 Payment Type Wire Destination Nav…" at bounding box center [365, 229] width 498 height 174
click at [578, 308] on div "Download" at bounding box center [587, 310] width 32 height 8
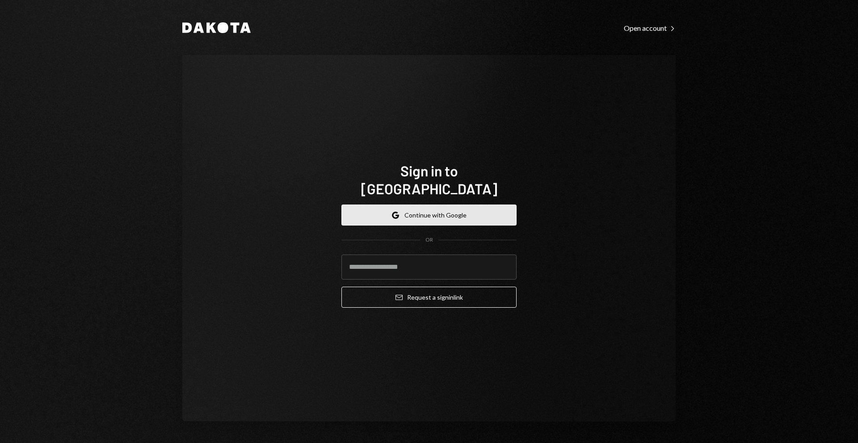
click at [441, 211] on button "Google Continue with Google" at bounding box center [429, 215] width 175 height 21
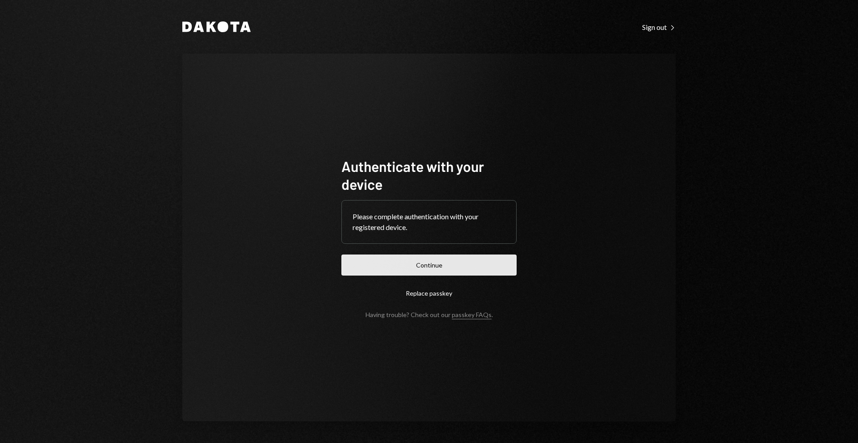
click at [419, 261] on button "Continue" at bounding box center [429, 265] width 175 height 21
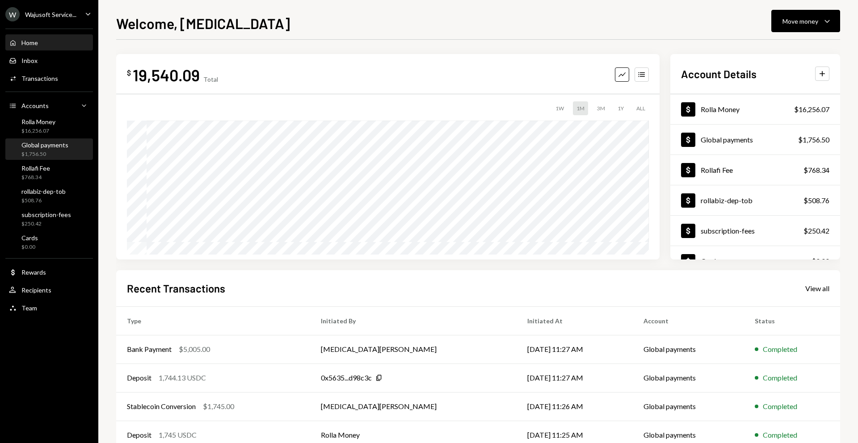
click at [40, 150] on div "Global payments $1,756.50" at bounding box center [44, 149] width 47 height 17
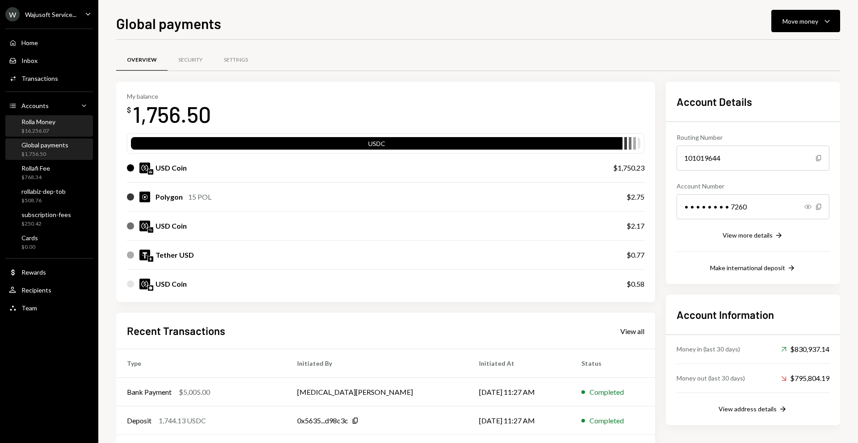
click at [43, 134] on div "$16,256.07" at bounding box center [38, 131] width 34 height 8
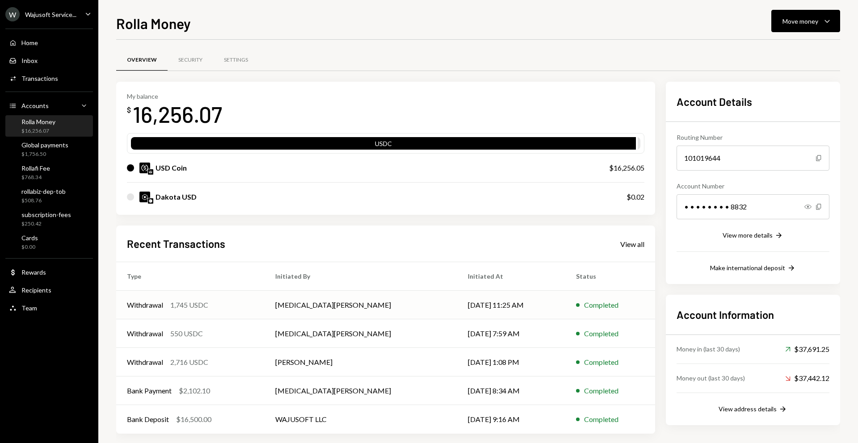
click at [180, 310] on td "Withdrawal 1,745 USDC" at bounding box center [190, 305] width 148 height 29
click at [176, 307] on div "1,745 USDC" at bounding box center [189, 305] width 38 height 11
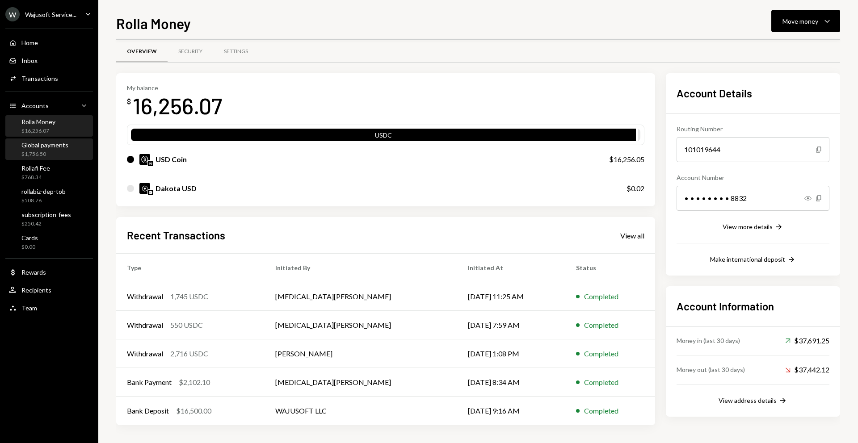
click at [51, 144] on div "Global payments" at bounding box center [44, 145] width 47 height 8
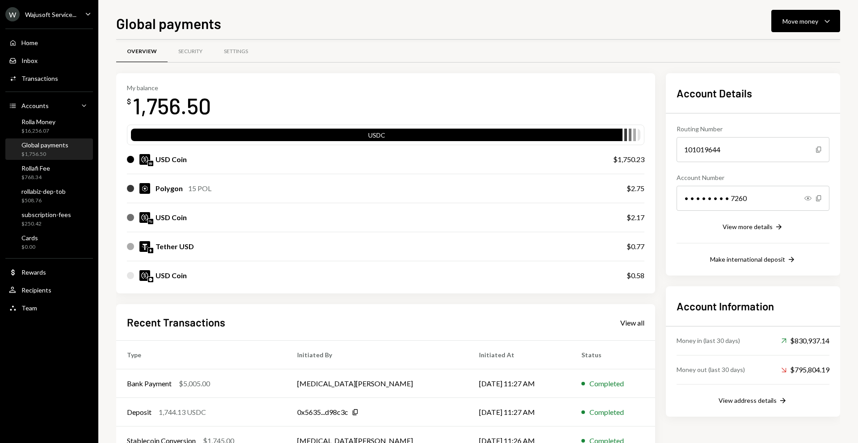
click at [784, 37] on div "Global payments Move money Caret Down Overview Security Settings My balance $ 1…" at bounding box center [478, 228] width 724 height 431
click at [785, 24] on div "Move money" at bounding box center [801, 21] width 36 height 9
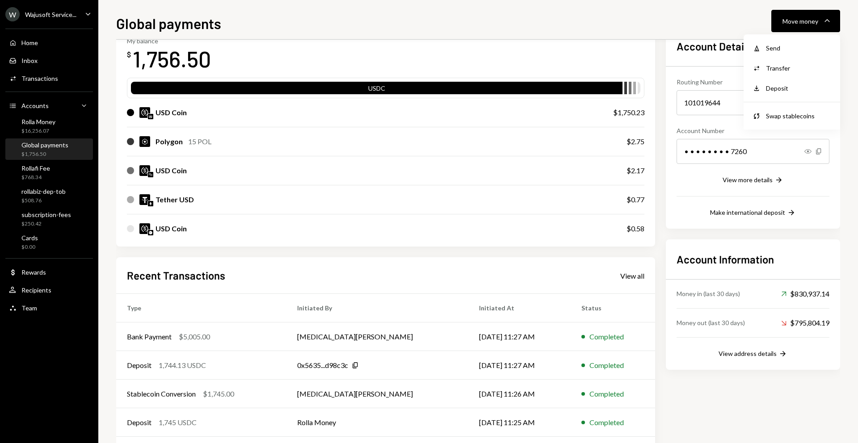
scroll to position [56, 0]
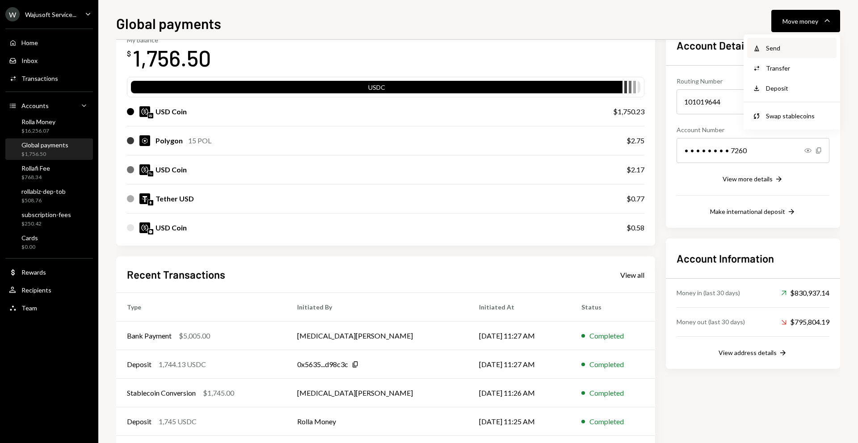
click at [766, 54] on div "Withdraw Send" at bounding box center [791, 48] width 89 height 20
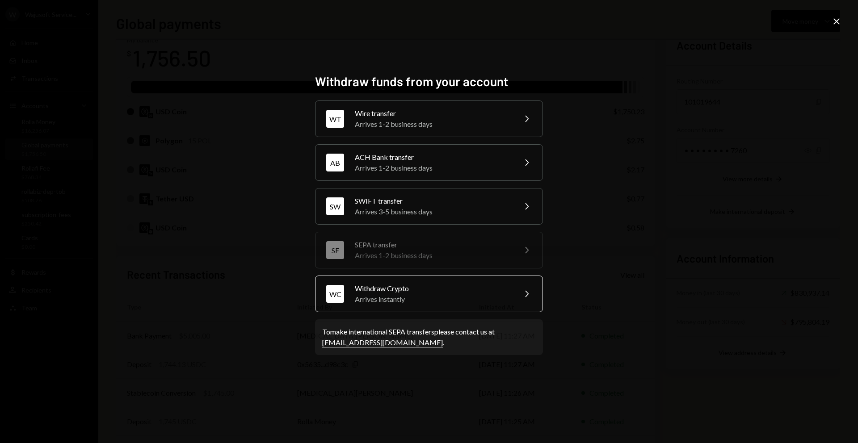
click at [416, 296] on div "Arrives instantly" at bounding box center [433, 299] width 156 height 11
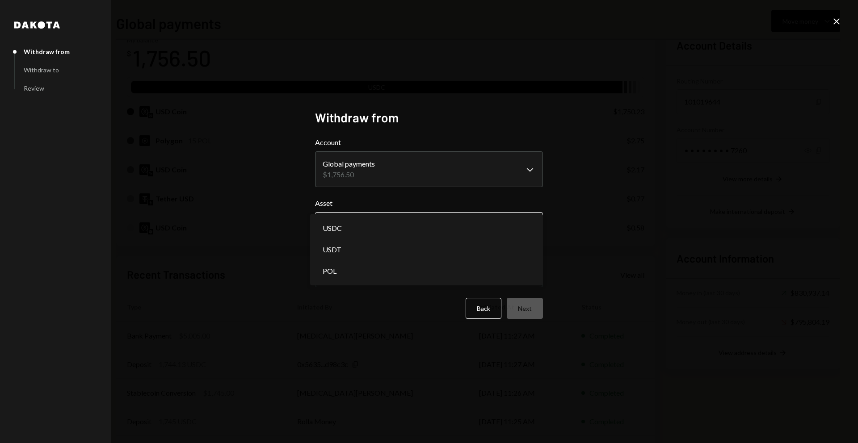
click at [410, 228] on body "W Wajusoft Service... Caret Down Home Home Inbox Inbox Activities Transactions …" at bounding box center [429, 221] width 858 height 443
select select "****"
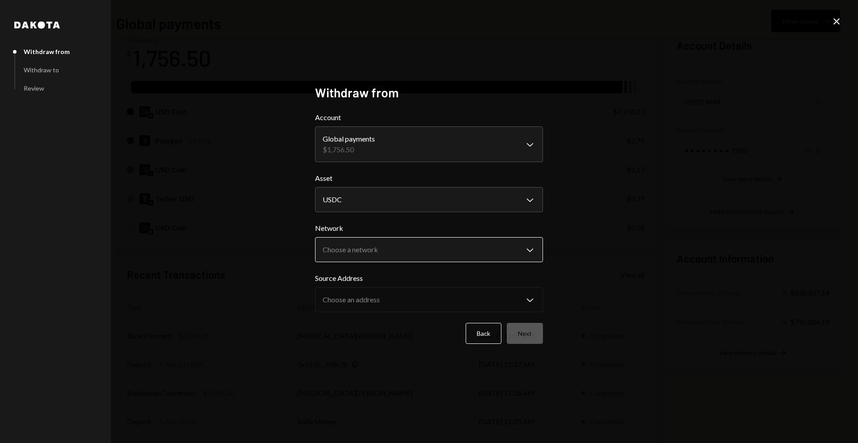
click at [408, 252] on body "W Wajusoft Service... Caret Down Home Home Inbox Inbox Activities Transactions …" at bounding box center [429, 221] width 858 height 443
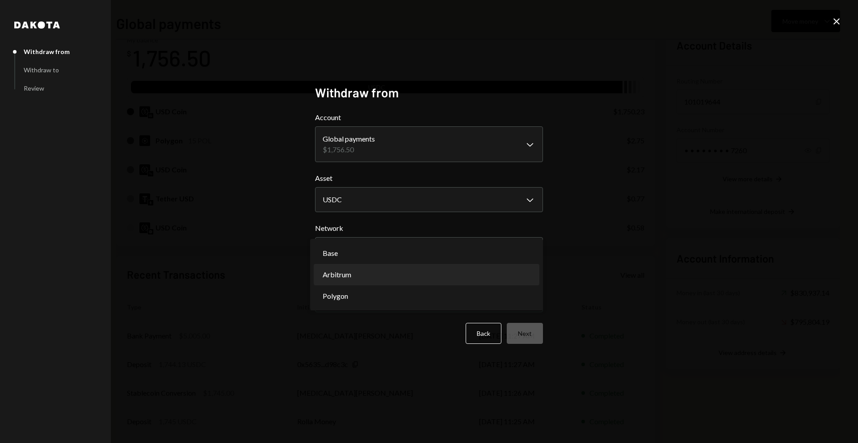
select select "**********"
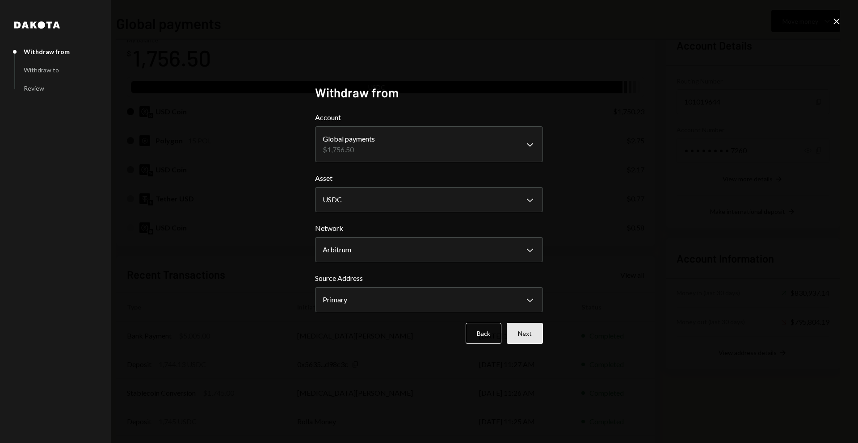
click at [527, 337] on button "Next" at bounding box center [525, 333] width 36 height 21
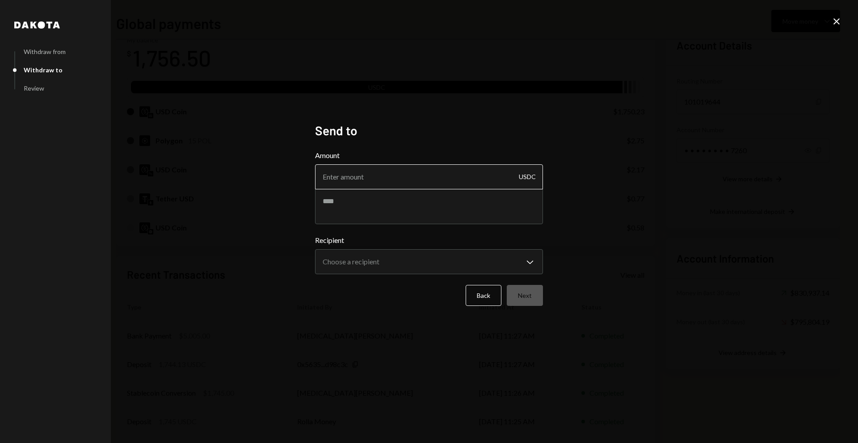
click at [414, 184] on input "Amount" at bounding box center [429, 177] width 228 height 25
type input "1745"
click at [394, 213] on textarea at bounding box center [429, 207] width 228 height 36
type textarea "**********"
click at [421, 248] on div "**********" at bounding box center [429, 254] width 228 height 39
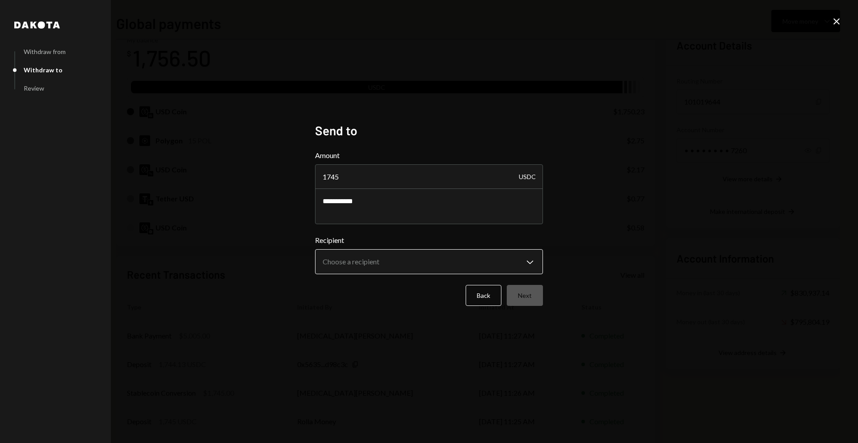
click at [413, 266] on body "W Wajusoft Service... Caret Down Home Home Inbox Inbox Activities Transactions …" at bounding box center [429, 221] width 858 height 443
click at [410, 245] on label "Recipient" at bounding box center [429, 240] width 228 height 11
click at [840, 21] on icon "Close" at bounding box center [837, 21] width 11 height 11
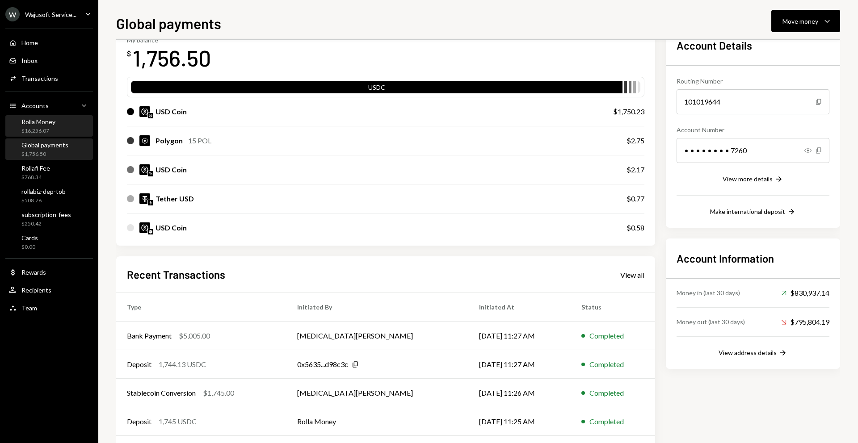
click at [77, 119] on div "Rolla Money $16,256.07" at bounding box center [49, 126] width 80 height 17
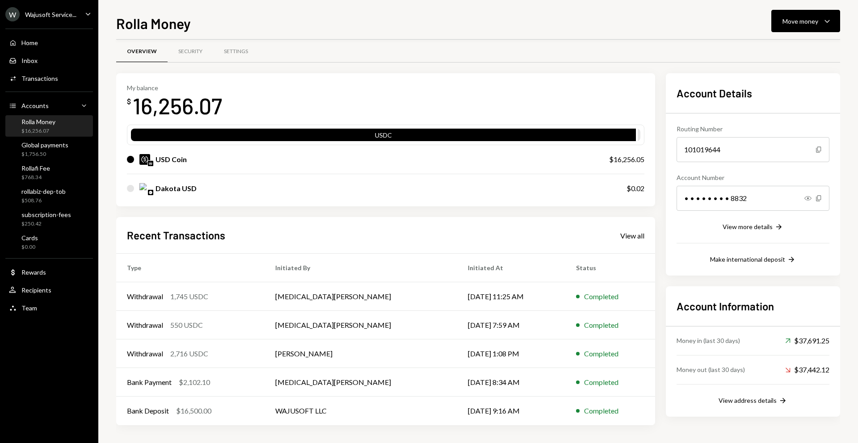
scroll to position [8, 0]
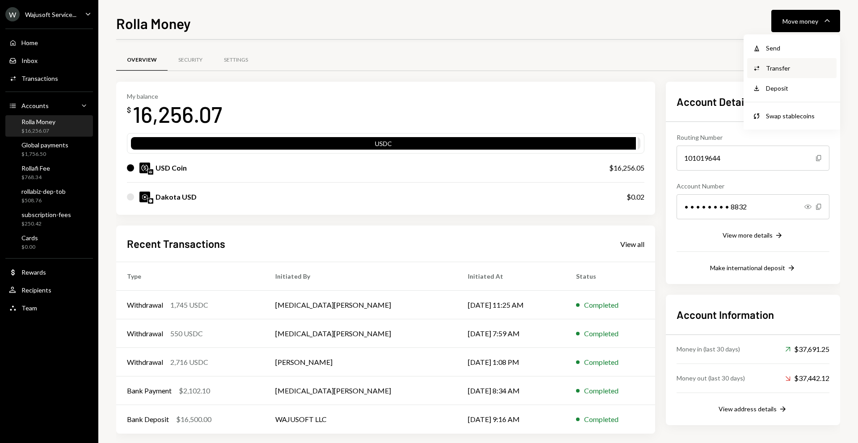
scroll to position [8, 0]
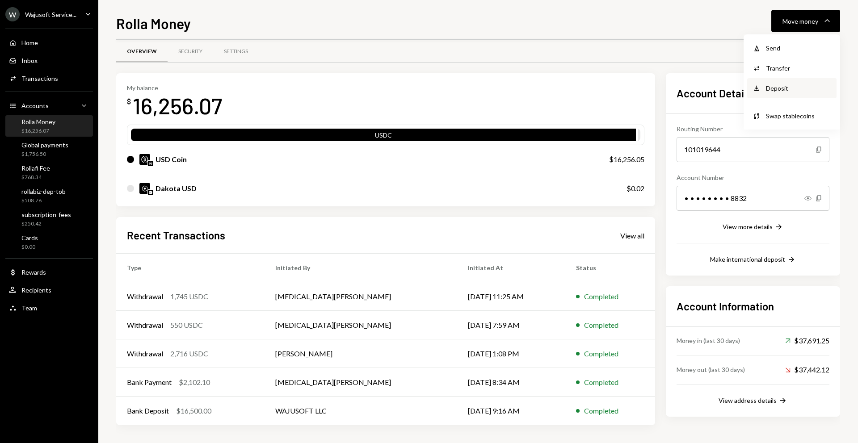
click at [766, 95] on div "Deposit Deposit" at bounding box center [791, 88] width 89 height 20
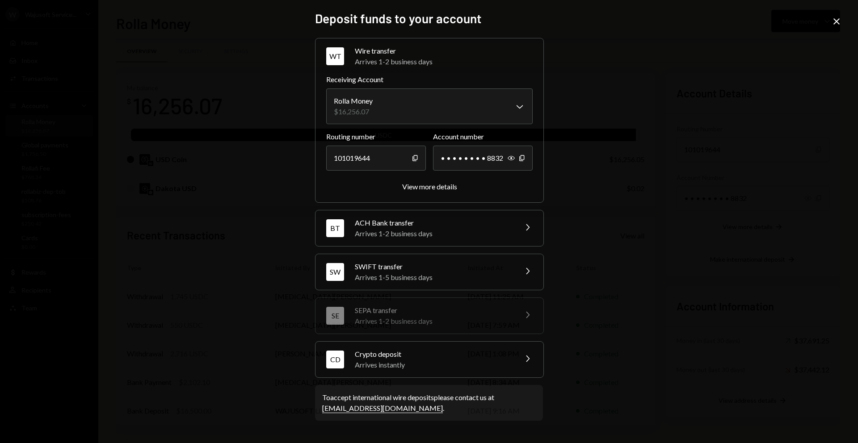
click at [478, 353] on div "Crypto deposit" at bounding box center [433, 354] width 156 height 11
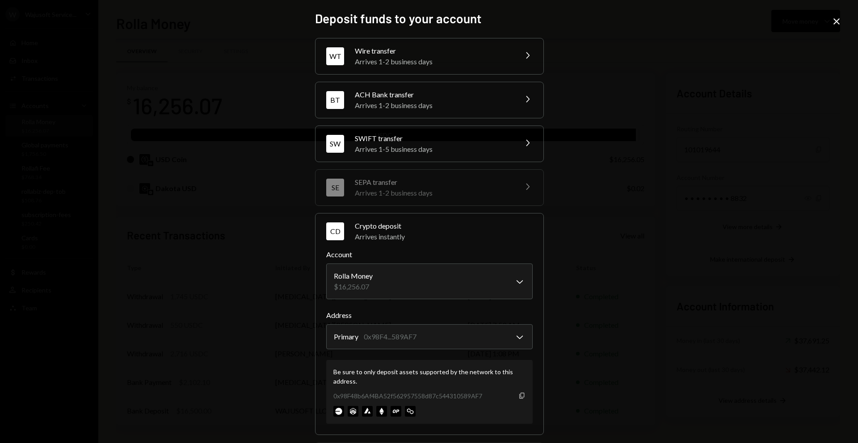
click at [522, 394] on icon "Copy" at bounding box center [522, 396] width 7 height 7
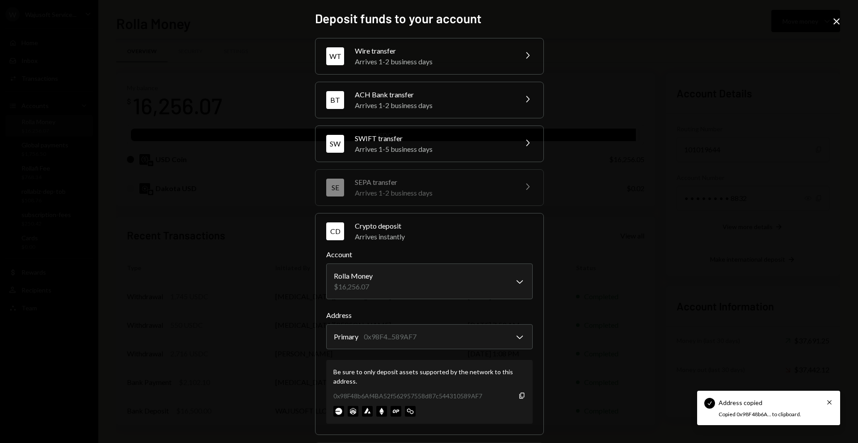
click at [837, 25] on icon "Close" at bounding box center [837, 21] width 11 height 11
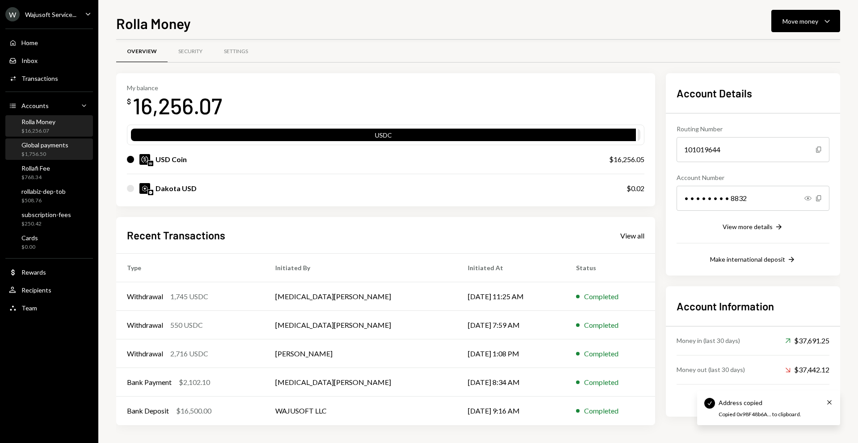
click at [54, 156] on div "$1,756.50" at bounding box center [44, 155] width 47 height 8
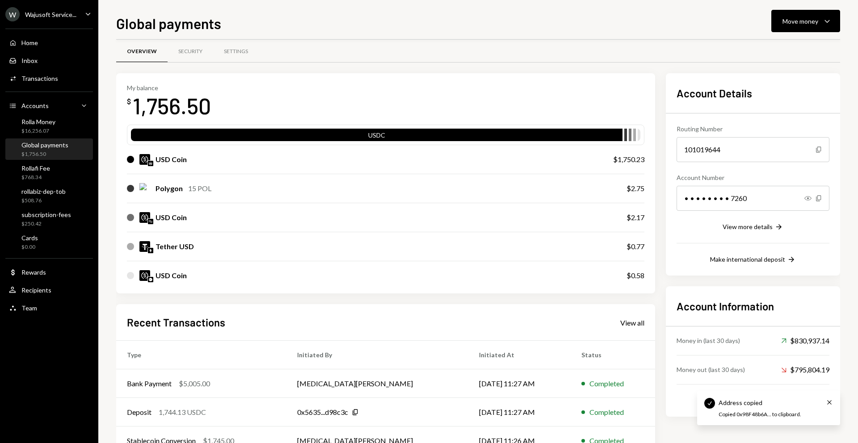
scroll to position [56, 0]
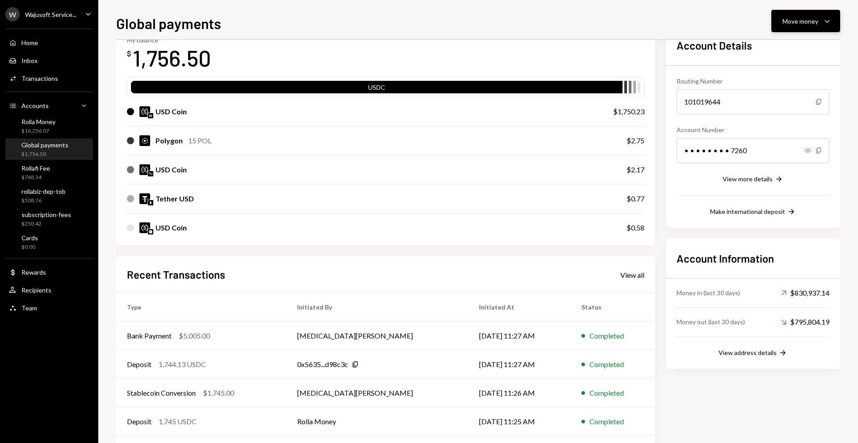
click at [809, 17] on div "Move money" at bounding box center [801, 21] width 36 height 9
click at [778, 42] on div "Withdraw Send" at bounding box center [791, 48] width 89 height 20
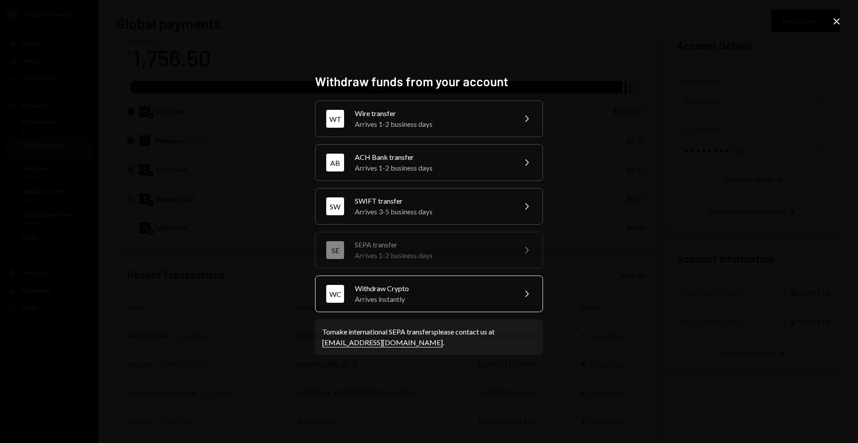
click at [391, 284] on div "Withdraw Crypto" at bounding box center [433, 288] width 156 height 11
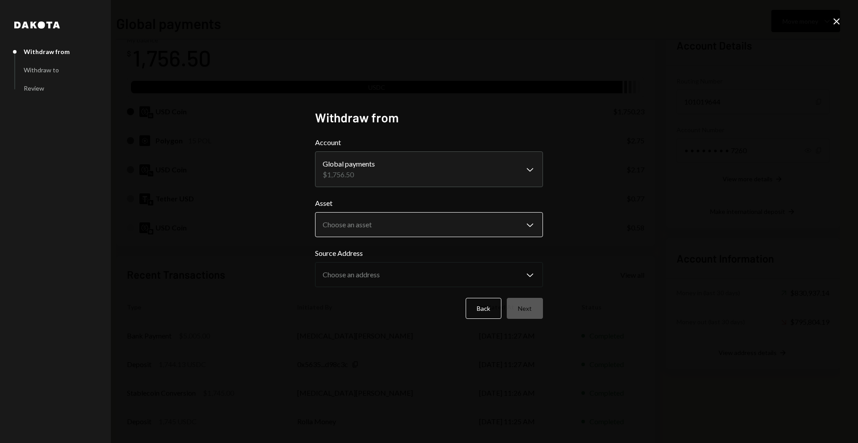
click at [365, 233] on body "W Wajusoft Service... Caret Down Home Home Inbox Inbox Activities Transactions …" at bounding box center [429, 221] width 858 height 443
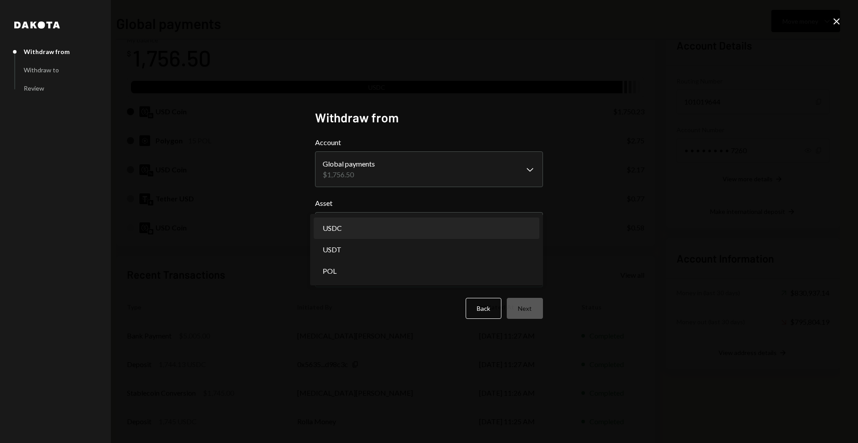
select select "****"
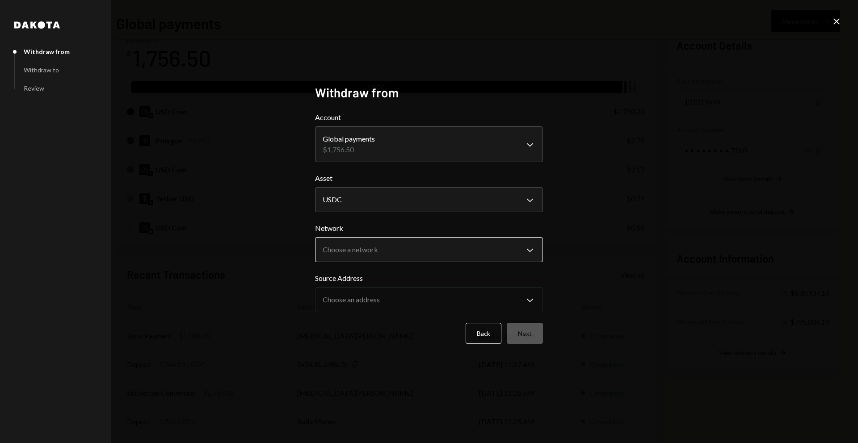
click at [365, 261] on body "W Wajusoft Service... Caret Down Home Home Inbox Inbox Activities Transactions …" at bounding box center [429, 221] width 858 height 443
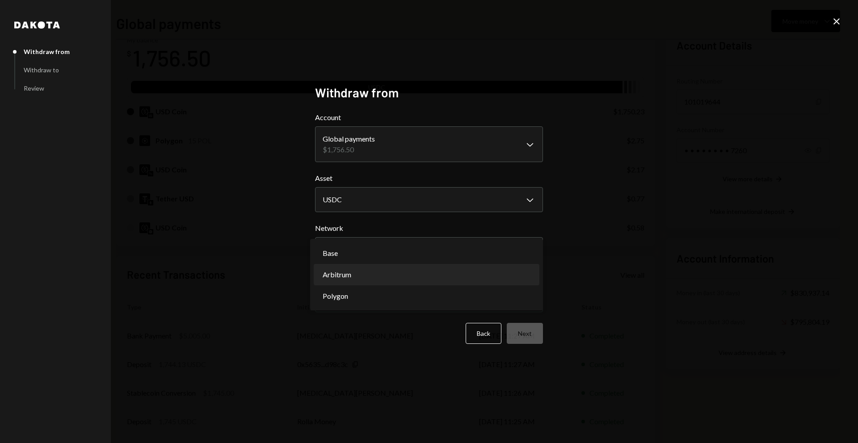
select select "**********"
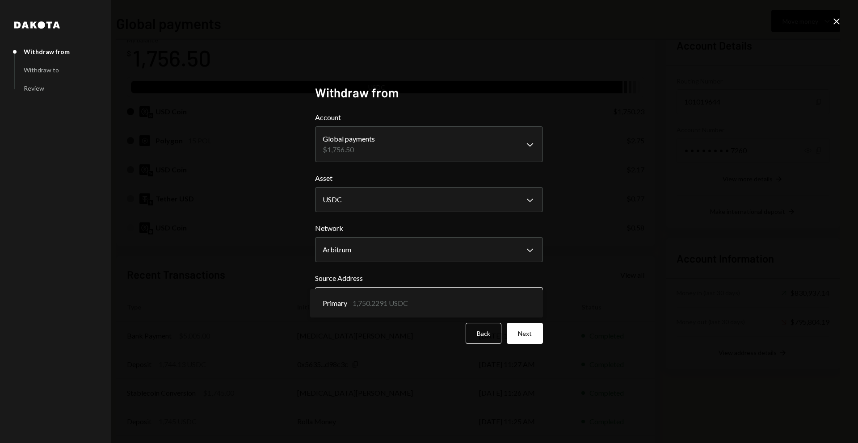
click at [385, 291] on body "W Wajusoft Service... Caret Down Home Home Inbox Inbox Activities Transactions …" at bounding box center [429, 221] width 858 height 443
click at [524, 332] on button "Next" at bounding box center [525, 333] width 36 height 21
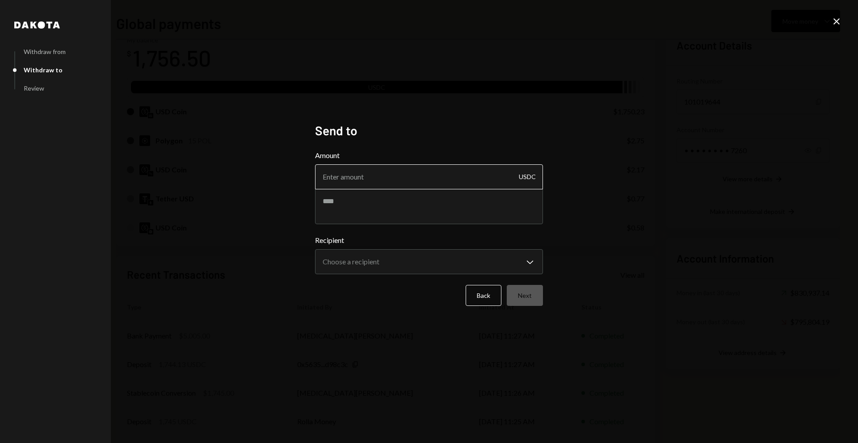
click at [382, 182] on input "Amount" at bounding box center [429, 177] width 228 height 25
type input "1745"
type textarea "**********"
click at [390, 261] on body "W Wajusoft Service... Caret Down Home Home Inbox Inbox Activities Transactions …" at bounding box center [429, 221] width 858 height 443
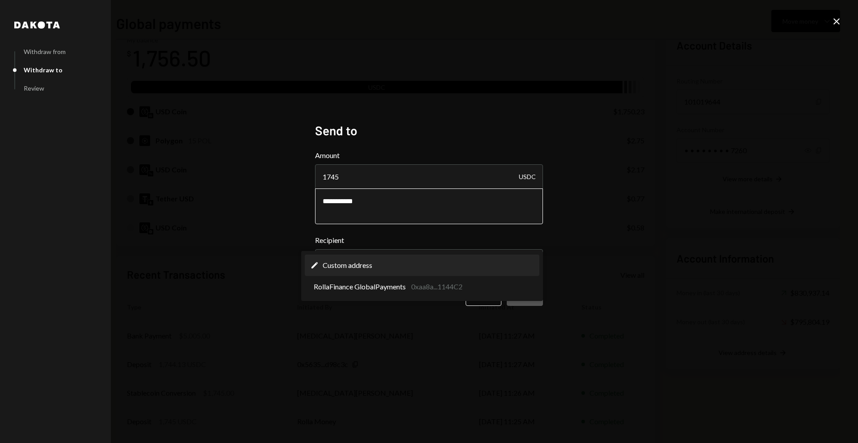
select select "**********"
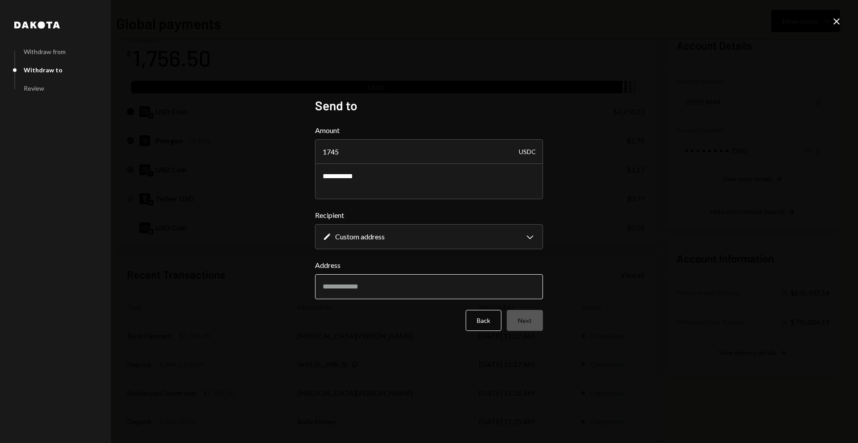
click at [379, 293] on input "Address" at bounding box center [429, 286] width 228 height 25
paste input "**********"
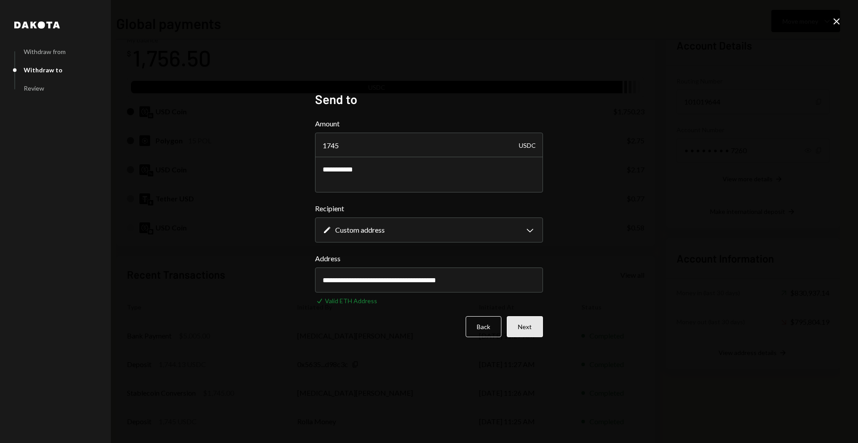
type input "**********"
click at [526, 330] on button "Next" at bounding box center [525, 327] width 36 height 21
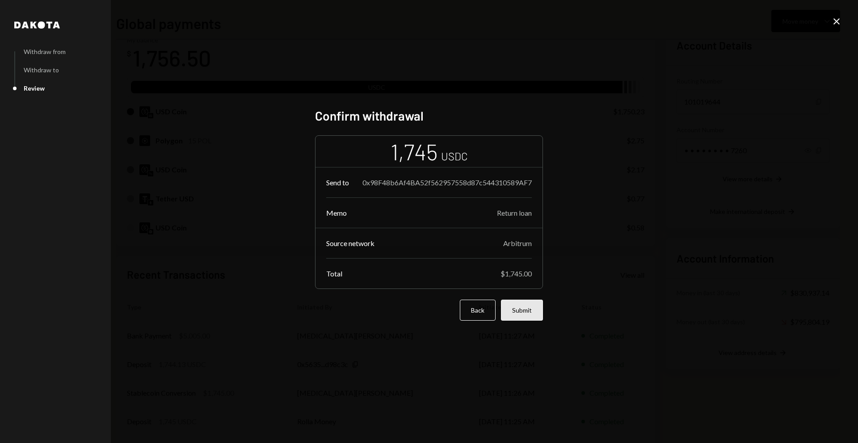
click at [524, 308] on button "Submit" at bounding box center [522, 310] width 42 height 21
